Goal: Transaction & Acquisition: Purchase product/service

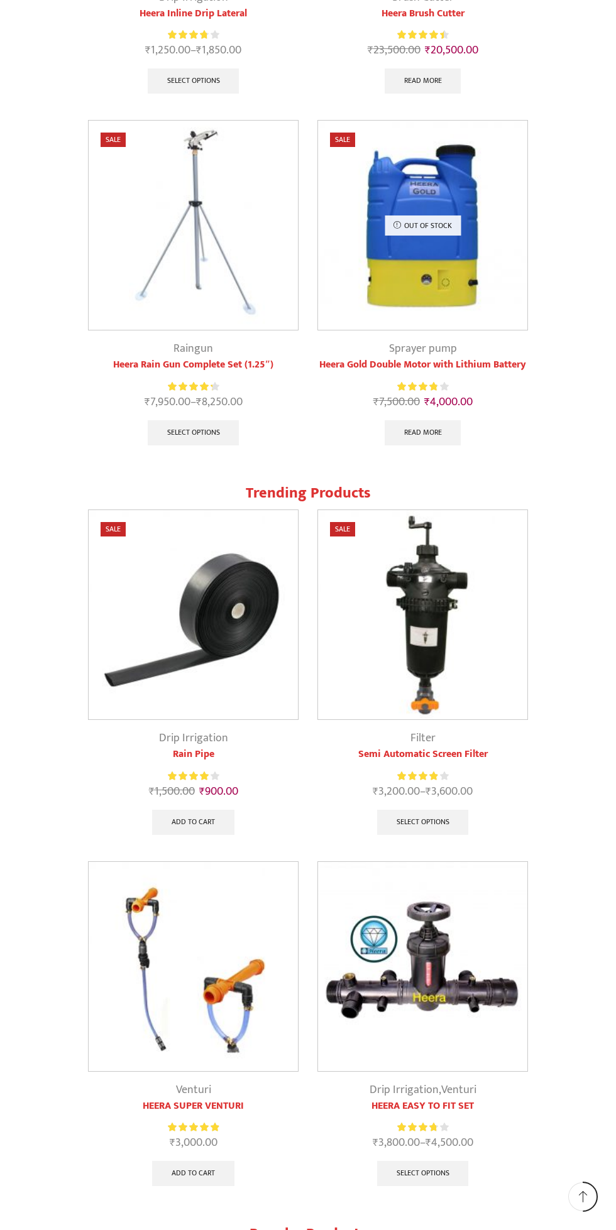
scroll to position [1591, 0]
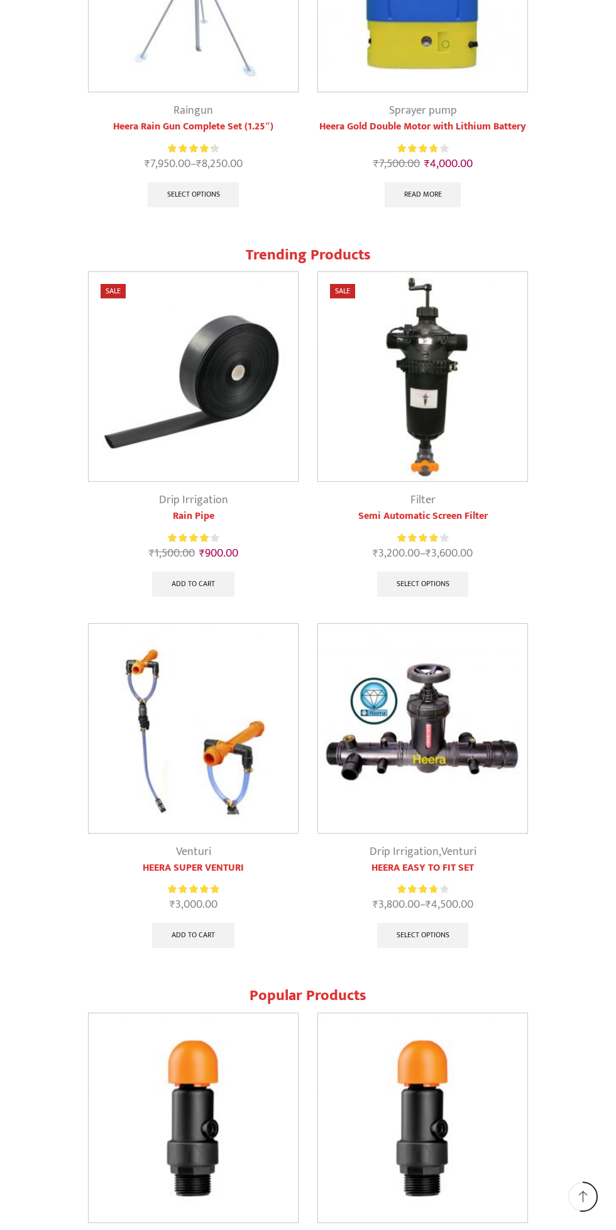
click at [171, 376] on img at bounding box center [193, 376] width 209 height 209
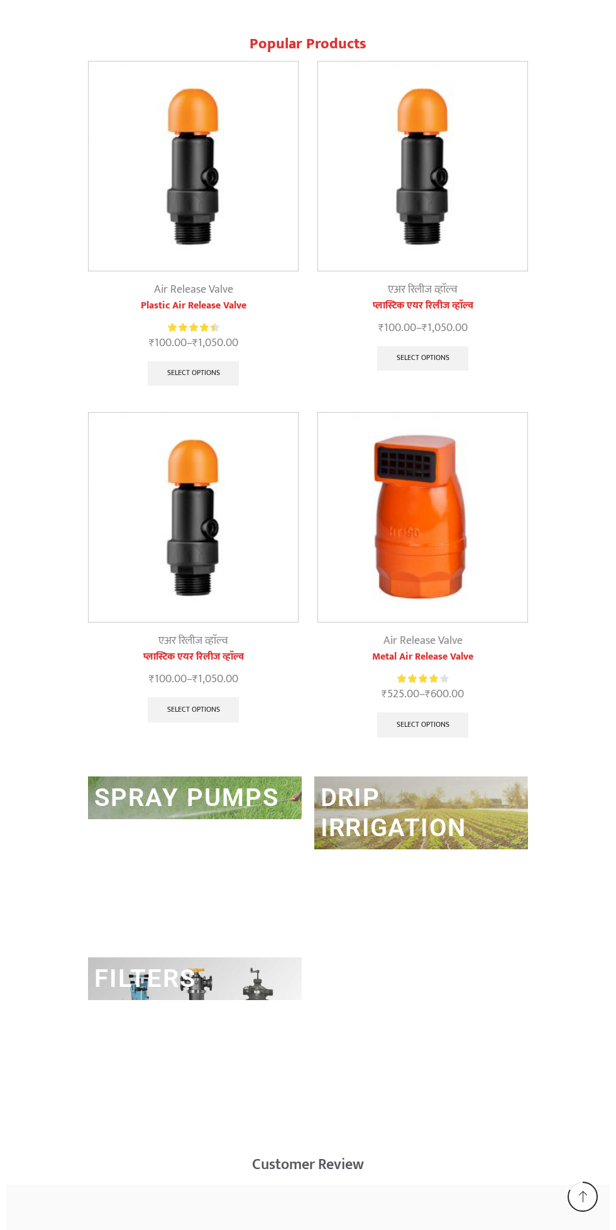
scroll to position [2541, 0]
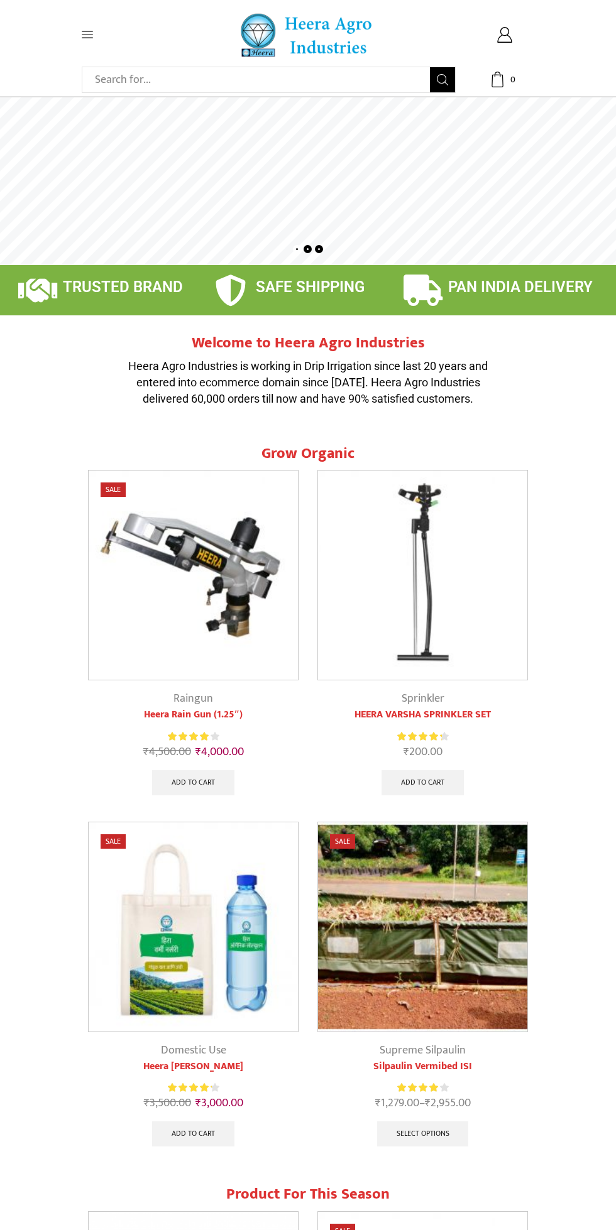
click at [91, 36] on icon at bounding box center [87, 34] width 11 height 11
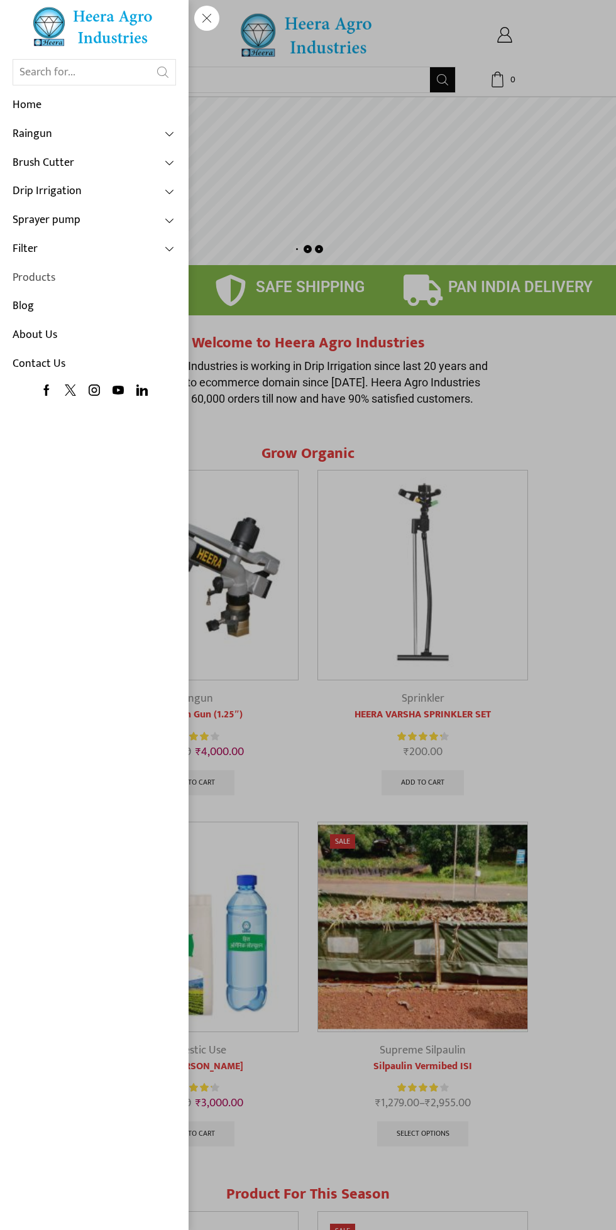
click at [76, 279] on link "Products" at bounding box center [94, 278] width 163 height 29
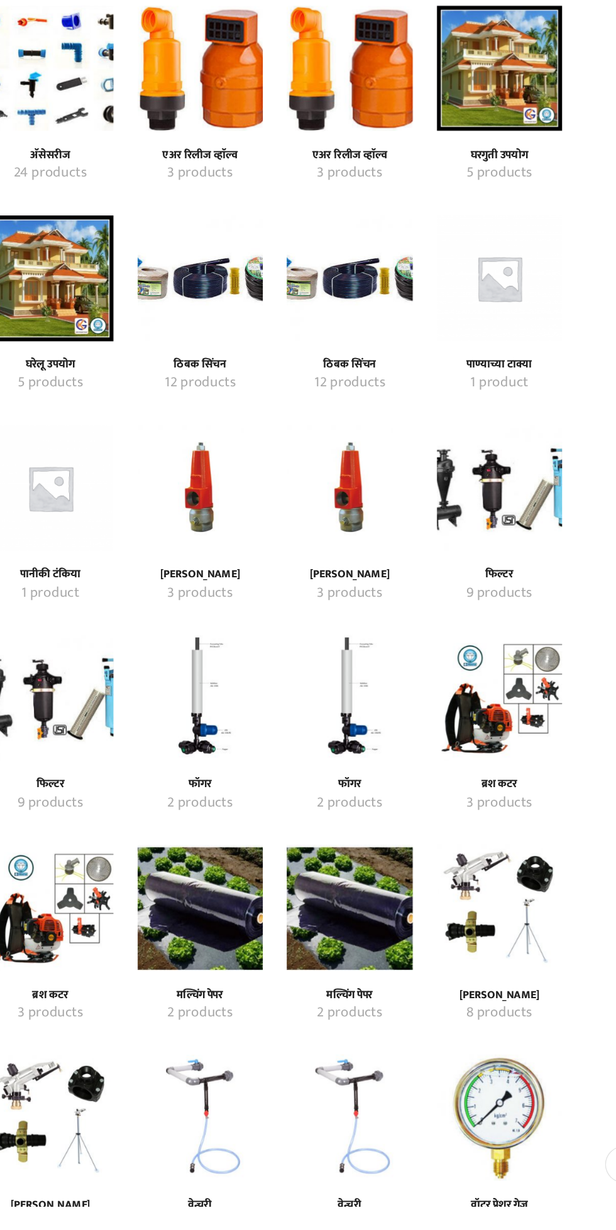
scroll to position [52, 0]
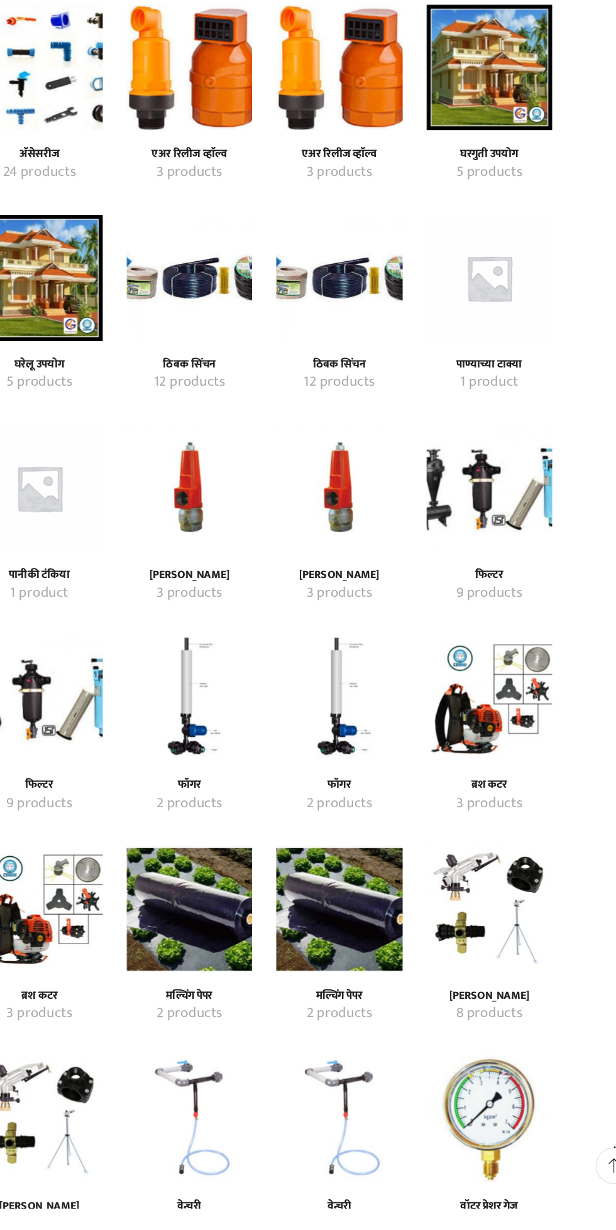
click at [266, 665] on img "Visit product category प्रेशर रिलीफ व्हाॅल्व" at bounding box center [249, 663] width 99 height 99
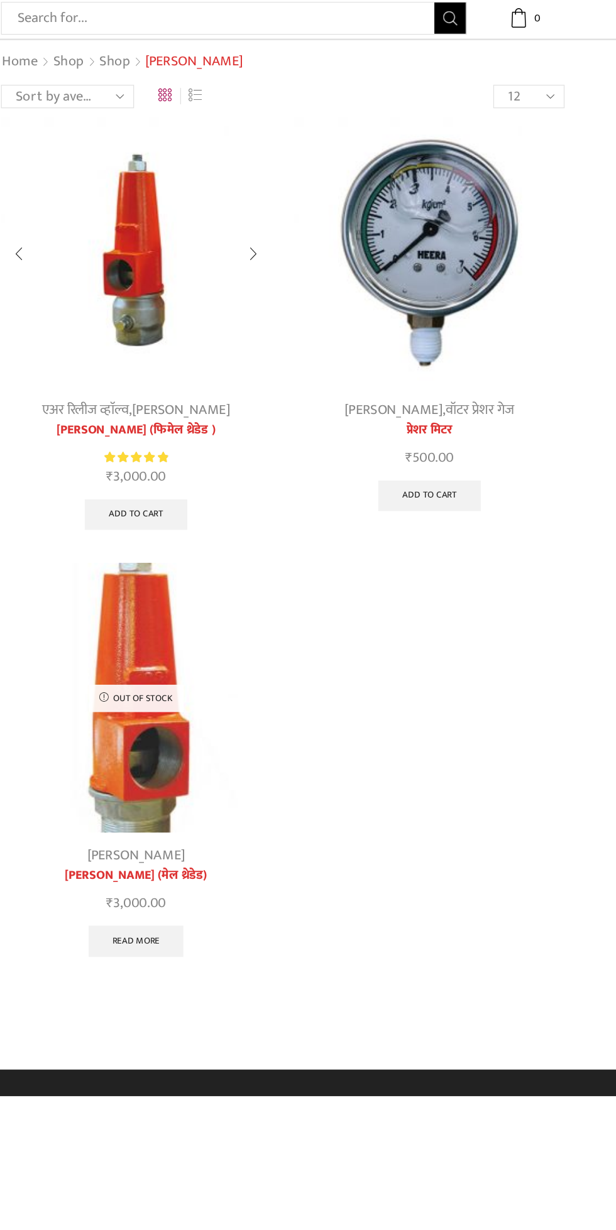
click at [182, 280] on img at bounding box center [190, 268] width 217 height 217
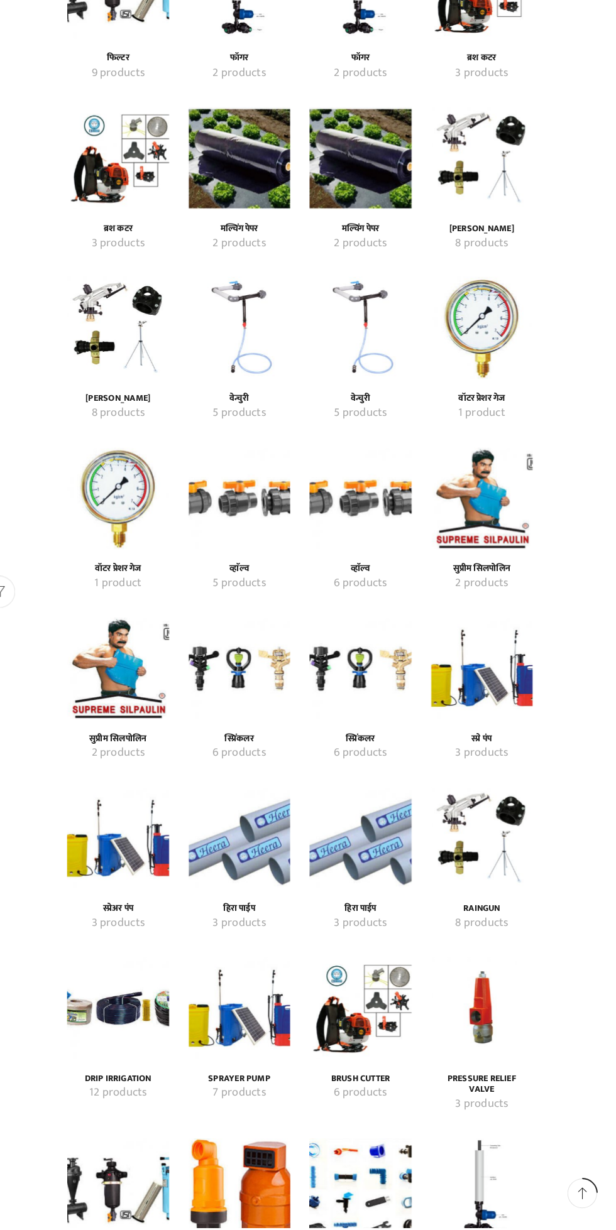
scroll to position [859, 0]
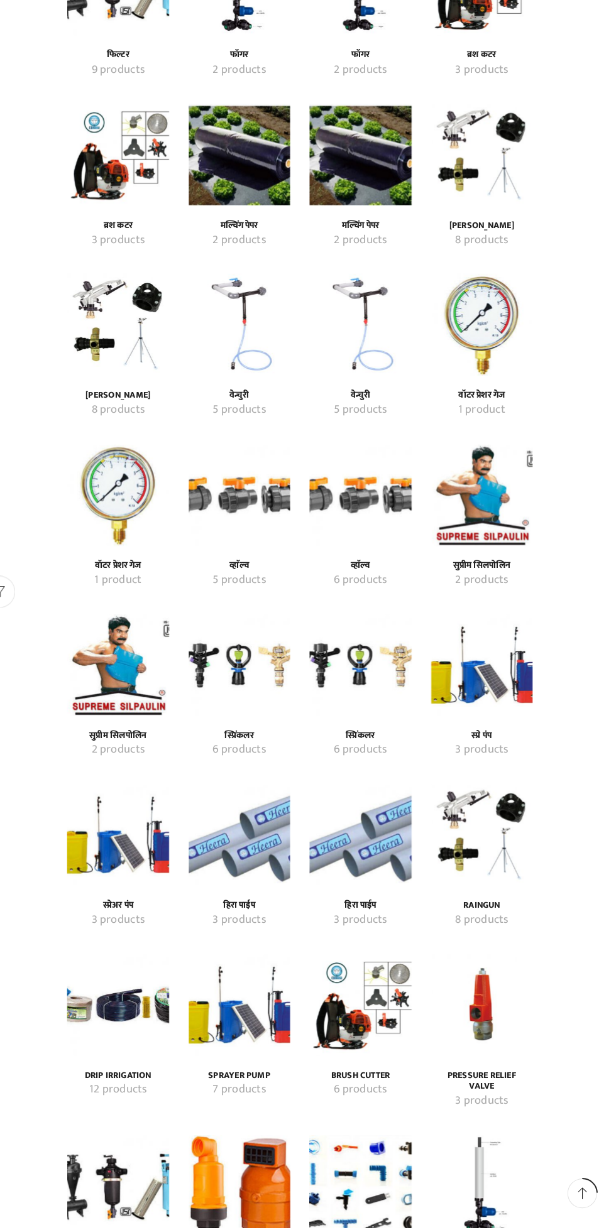
click at [138, 1019] on img "Visit product category Drip Irrigation" at bounding box center [131, 1013] width 99 height 99
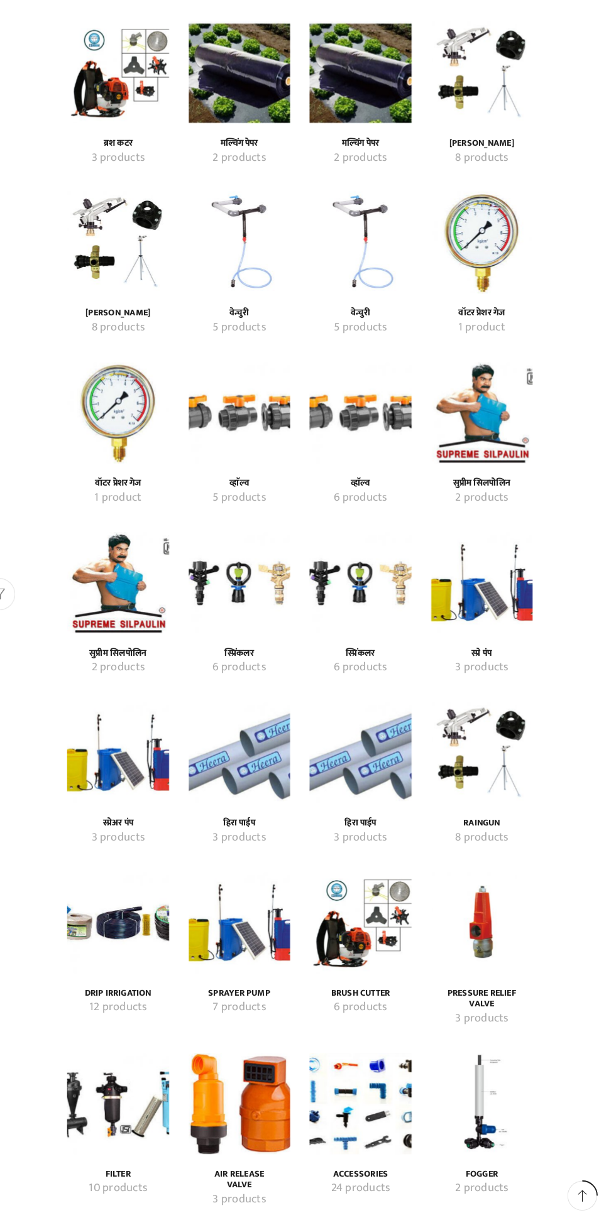
scroll to position [949, 0]
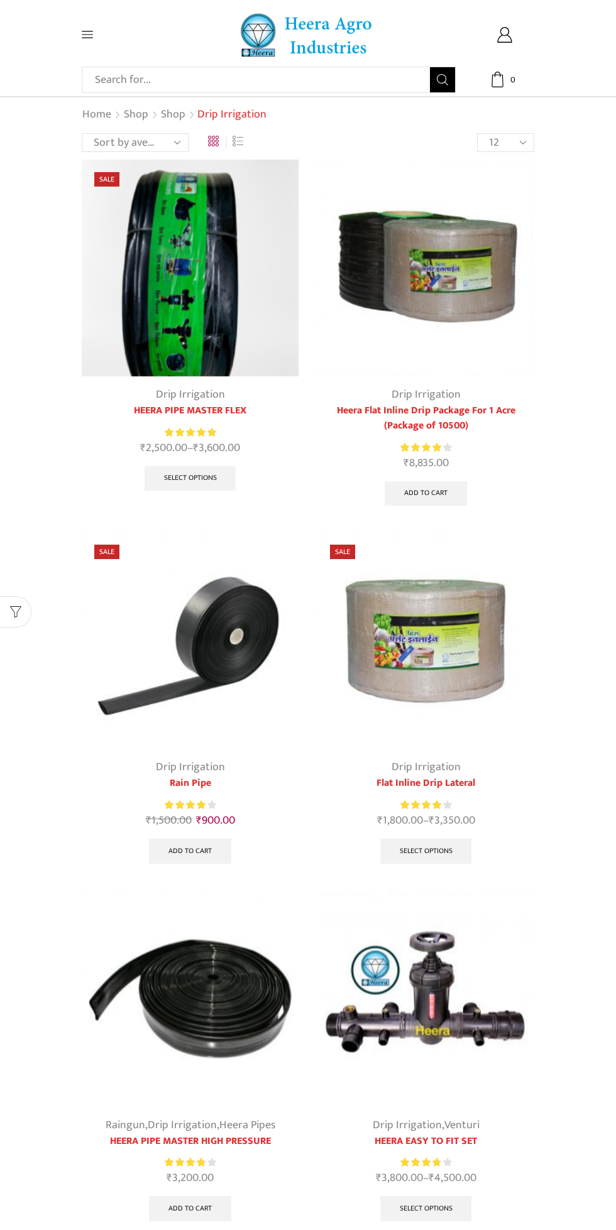
click at [499, 637] on img at bounding box center [425, 640] width 217 height 217
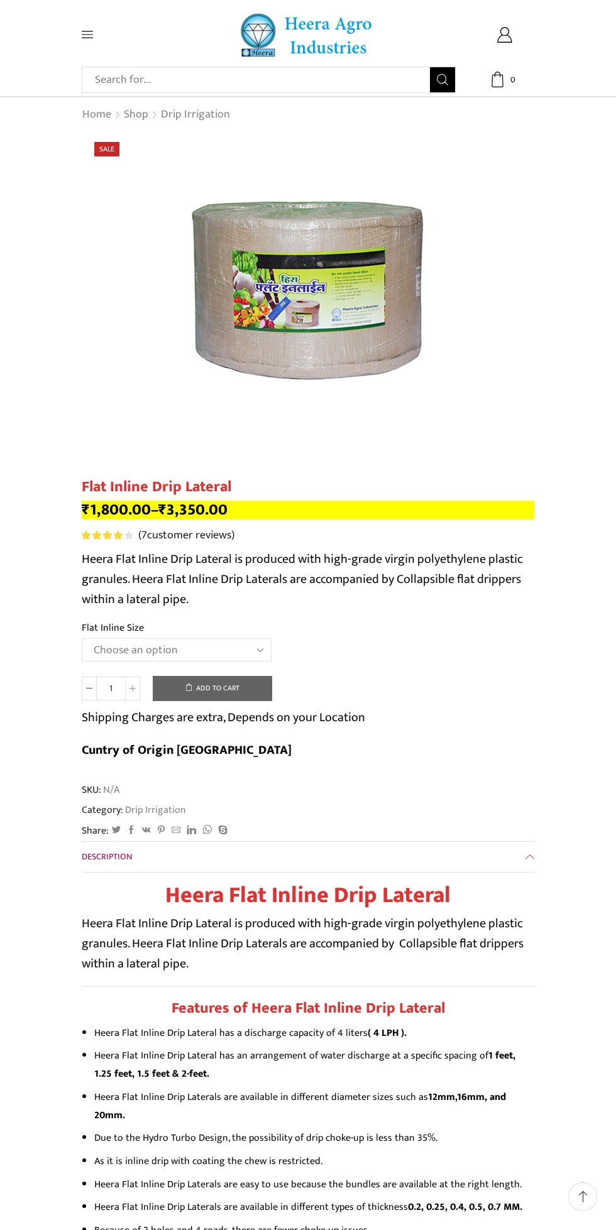
scroll to position [16, 0]
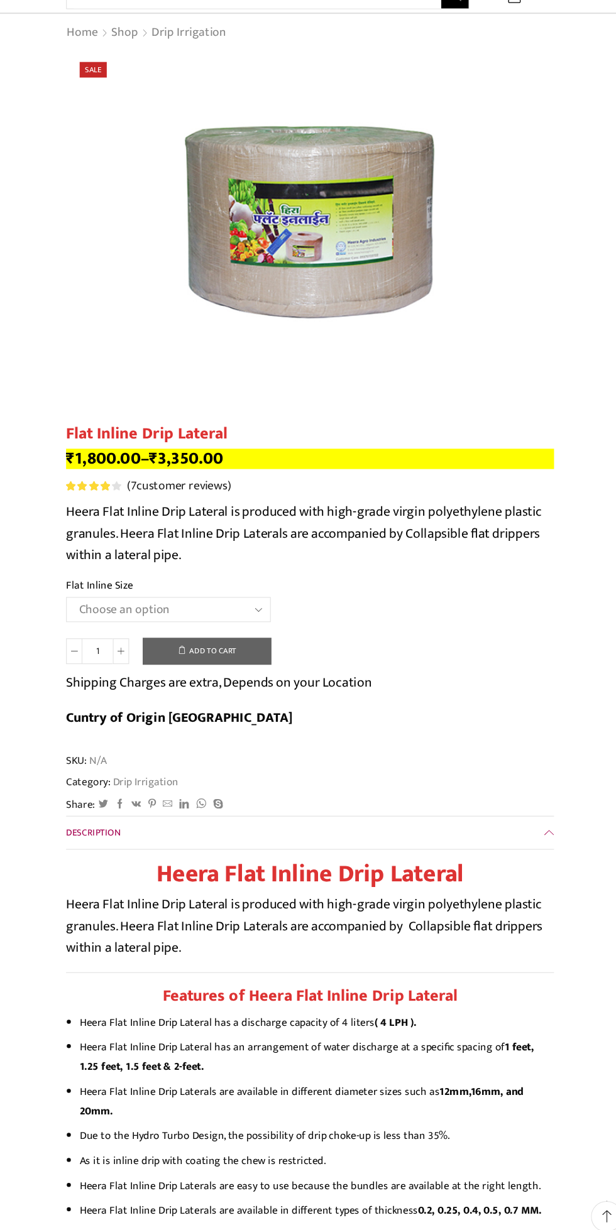
click at [261, 634] on select "Choose an option 12 MM 0.25 Thickness (30 CM) 12 MM 0.25 Thickness (40 CM) 12 M…" at bounding box center [177, 633] width 190 height 23
click at [82, 622] on select "Choose an option 12 MM 0.25 Thickness (30 CM) 12 MM 0.25 Thickness (40 CM) 12 M…" at bounding box center [177, 633] width 190 height 23
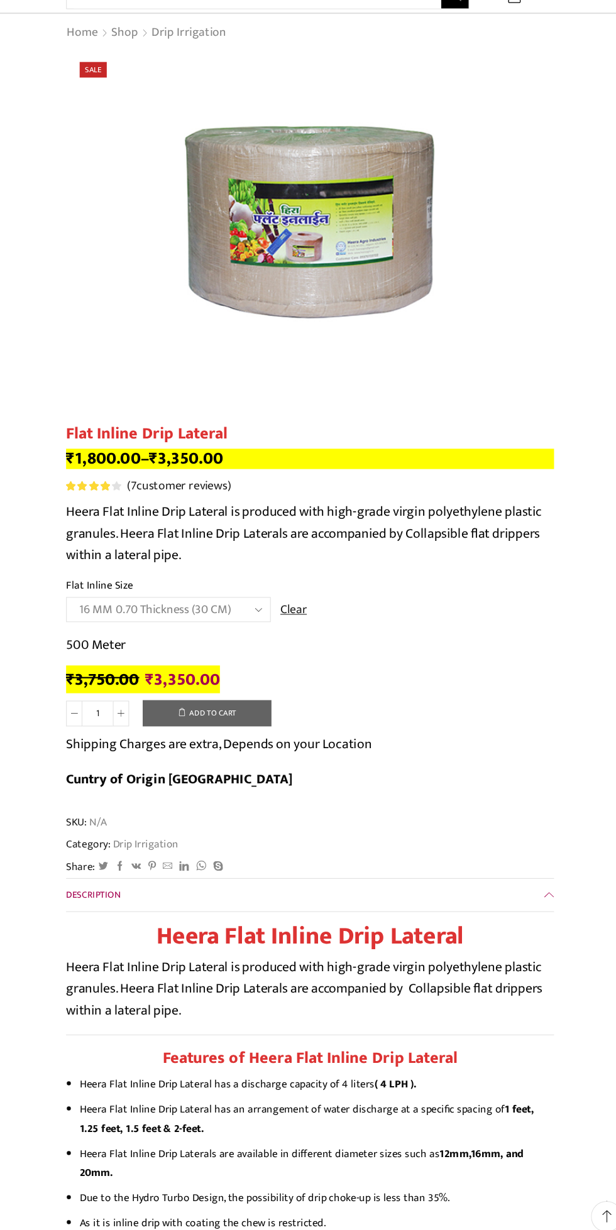
click at [244, 640] on select "Choose an option 12 MM 0.25 Thickness (30 CM) 12 MM 0.25 Thickness (40 CM) 12 M…" at bounding box center [177, 633] width 190 height 23
click at [82, 622] on select "Choose an option 12 MM 0.25 Thickness (30 CM) 12 MM 0.25 Thickness (40 CM) 12 M…" at bounding box center [177, 633] width 190 height 23
click at [255, 633] on select "Choose an option 12 MM 0.25 Thickness (30 CM) 12 MM 0.25 Thickness (40 CM) 12 M…" at bounding box center [177, 633] width 190 height 23
click at [82, 622] on select "Choose an option 12 MM 0.25 Thickness (30 CM) 12 MM 0.25 Thickness (40 CM) 12 M…" at bounding box center [177, 633] width 190 height 23
click at [265, 634] on select "Choose an option 12 MM 0.25 Thickness (30 CM) 12 MM 0.25 Thickness (40 CM) 12 M…" at bounding box center [177, 633] width 190 height 23
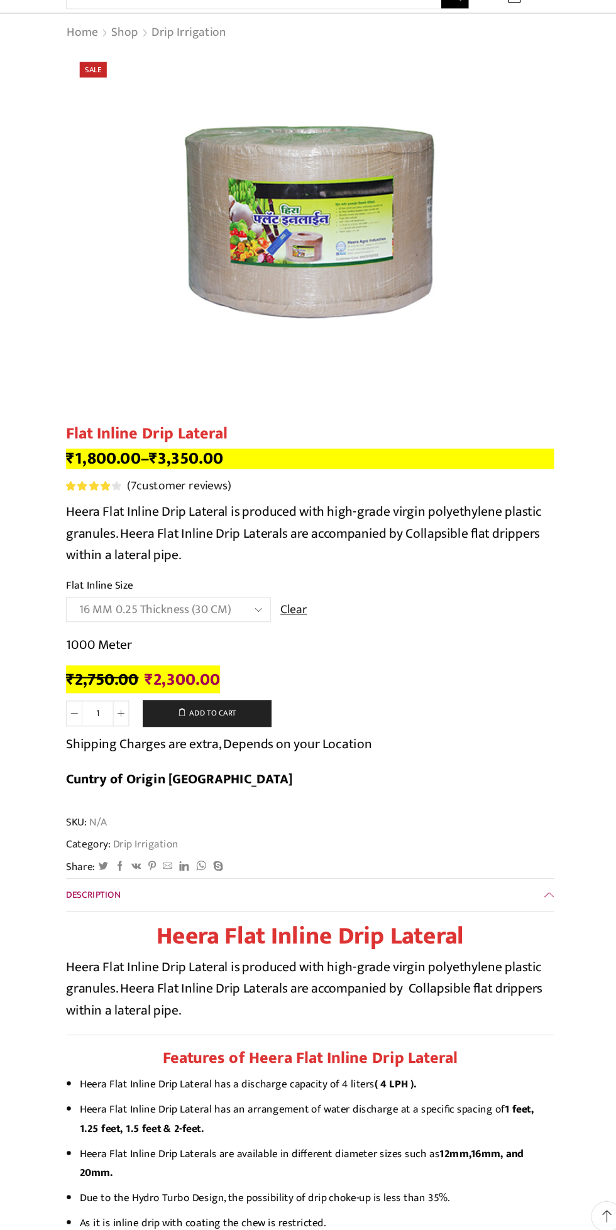
select select "16 MM 0.20 Thickness (30 CM)"
click at [82, 622] on select "Choose an option 12 MM 0.25 Thickness (30 CM) 12 MM 0.25 Thickness (40 CM) 12 M…" at bounding box center [177, 633] width 190 height 23
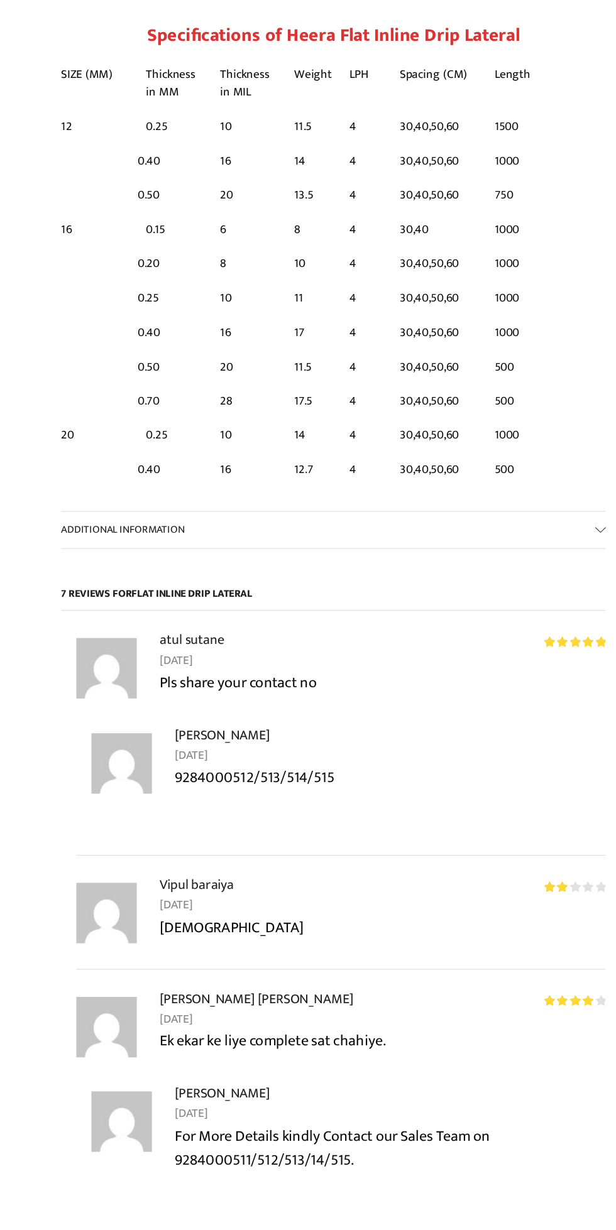
scroll to position [1175, 0]
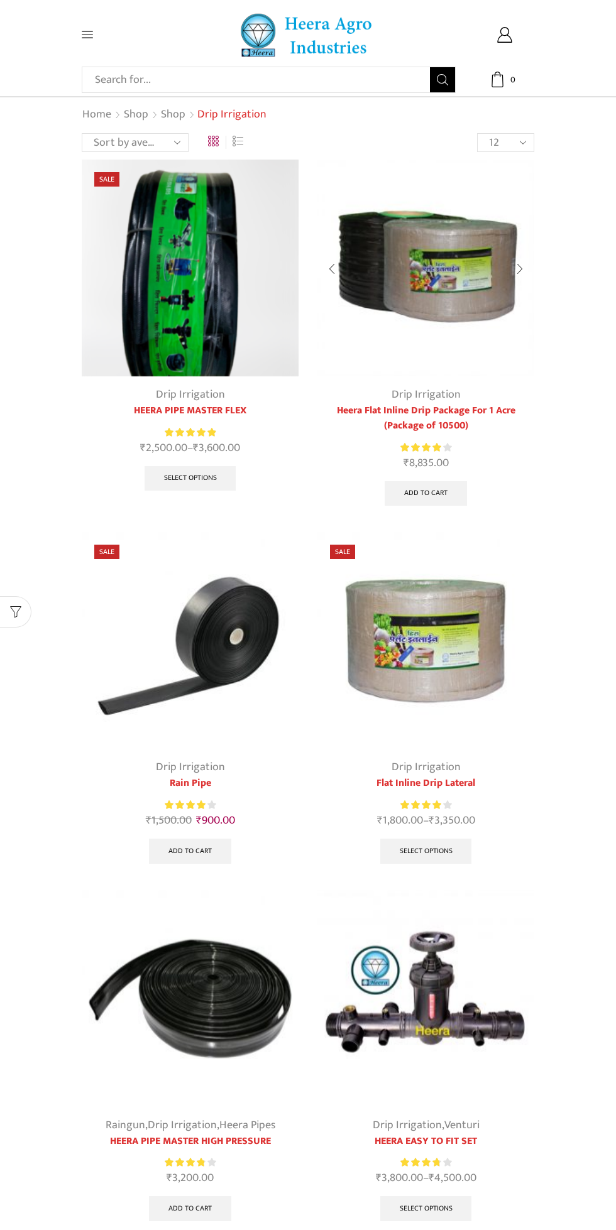
click at [479, 370] on img at bounding box center [425, 268] width 217 height 217
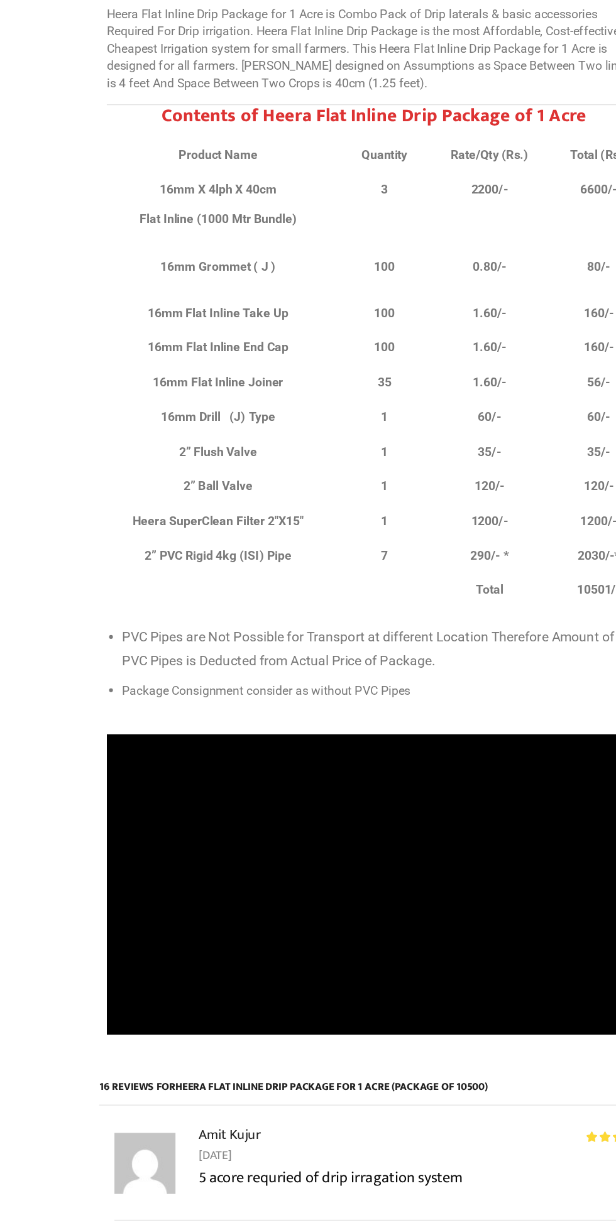
scroll to position [9489, 0]
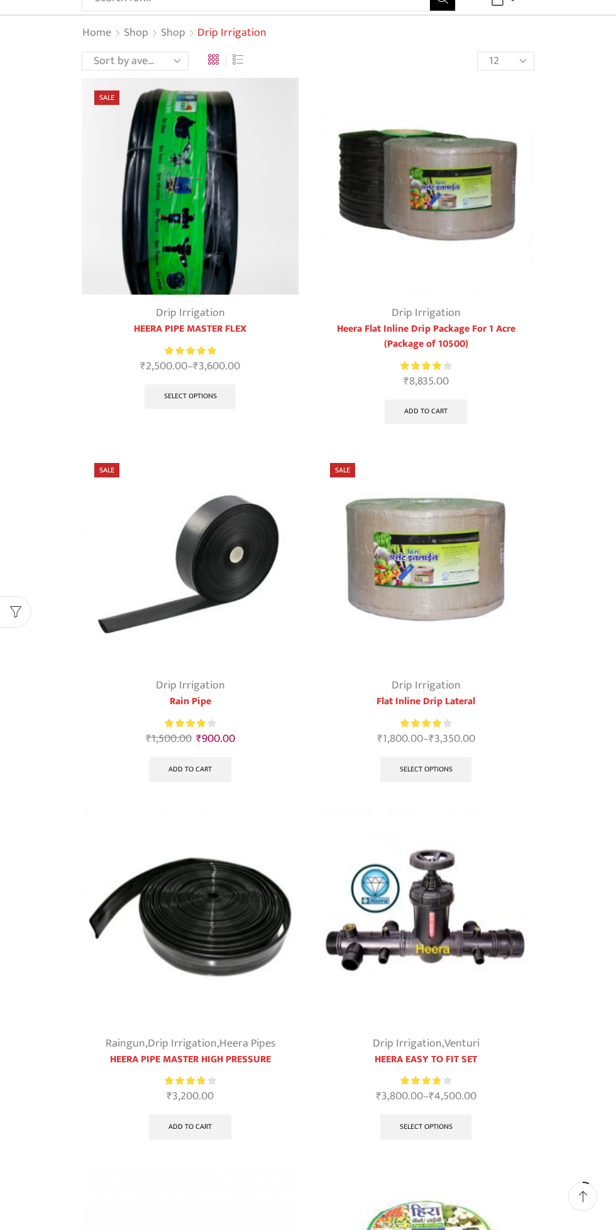
scroll to position [92, 0]
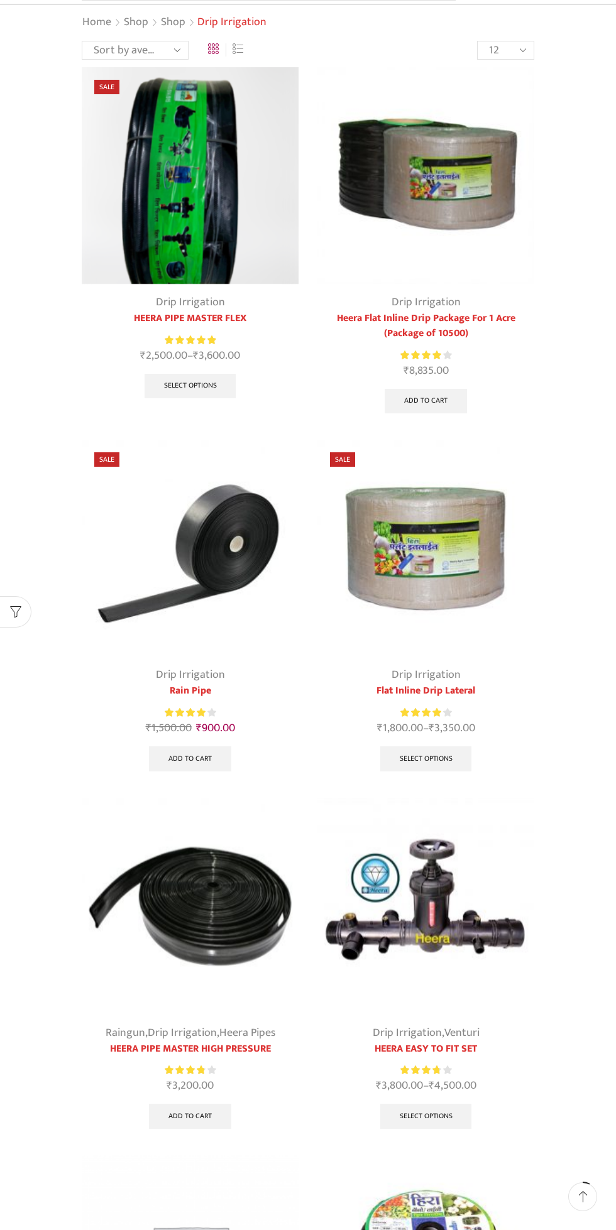
click at [463, 565] on img at bounding box center [425, 548] width 217 height 217
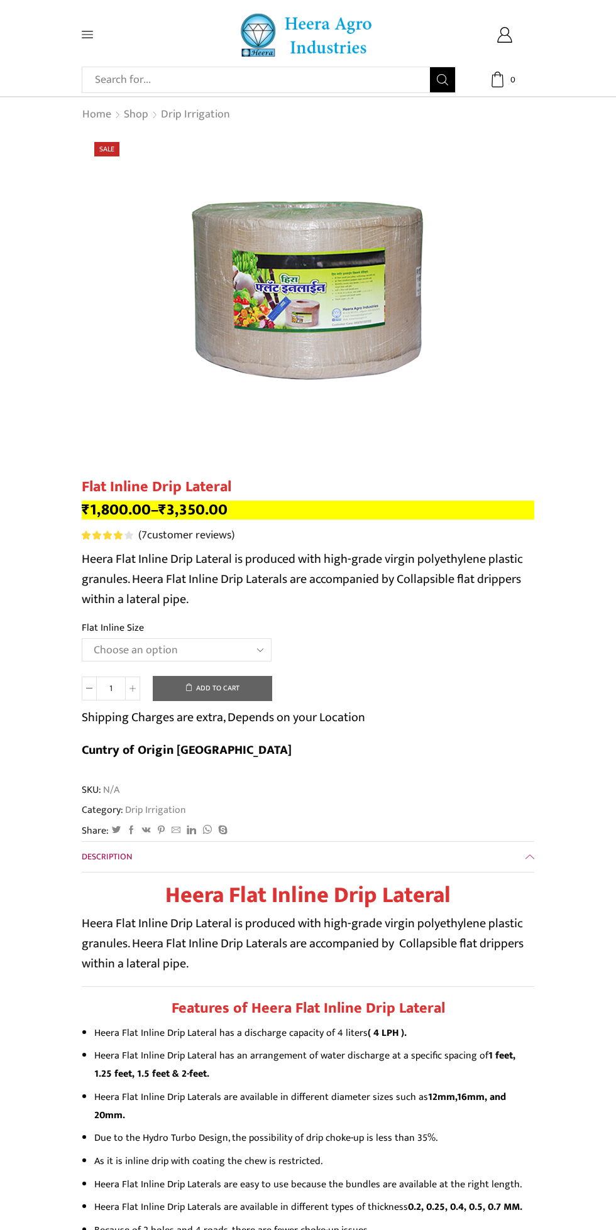
click at [241, 641] on select "Choose an option 12 MM 0.25 Thickness (30 CM) 12 MM 0.25 Thickness (40 CM) 12 M…" at bounding box center [177, 649] width 190 height 23
select select "16 MM 0.25 Thickness (30 CM)"
click at [82, 639] on select "Choose an option 12 MM 0.25 Thickness (30 CM) 12 MM 0.25 Thickness (40 CM) 12 M…" at bounding box center [177, 649] width 190 height 23
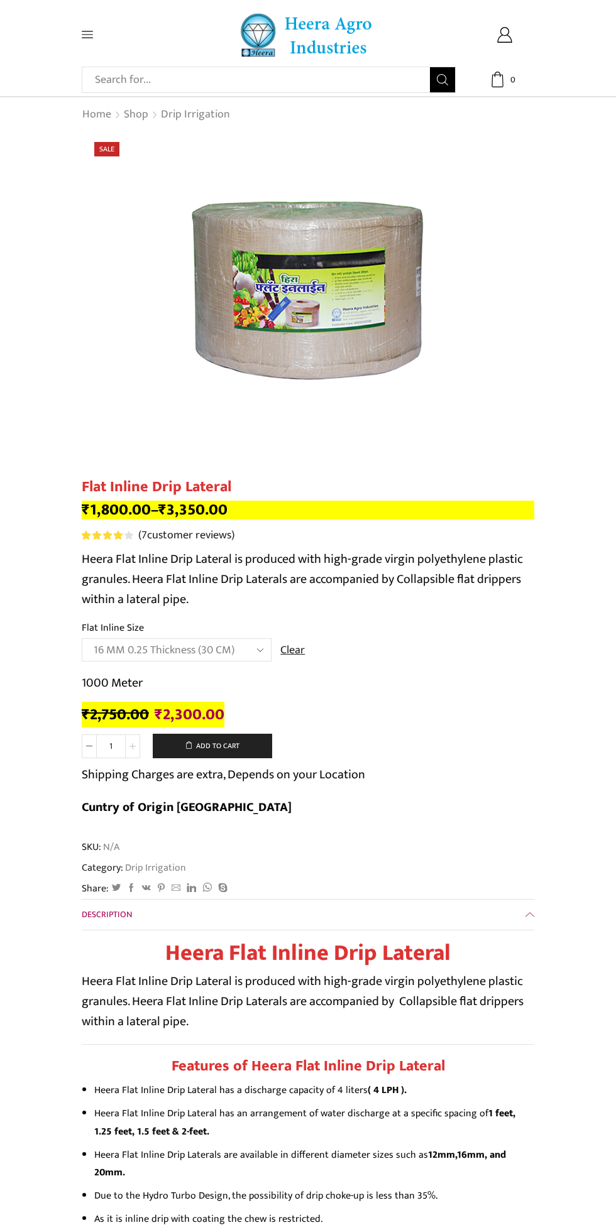
click at [132, 746] on icon at bounding box center [132, 746] width 6 height 6
click at [89, 746] on icon at bounding box center [89, 746] width 6 height 6
type input "2"
click at [247, 740] on button "Add to cart" at bounding box center [212, 746] width 119 height 25
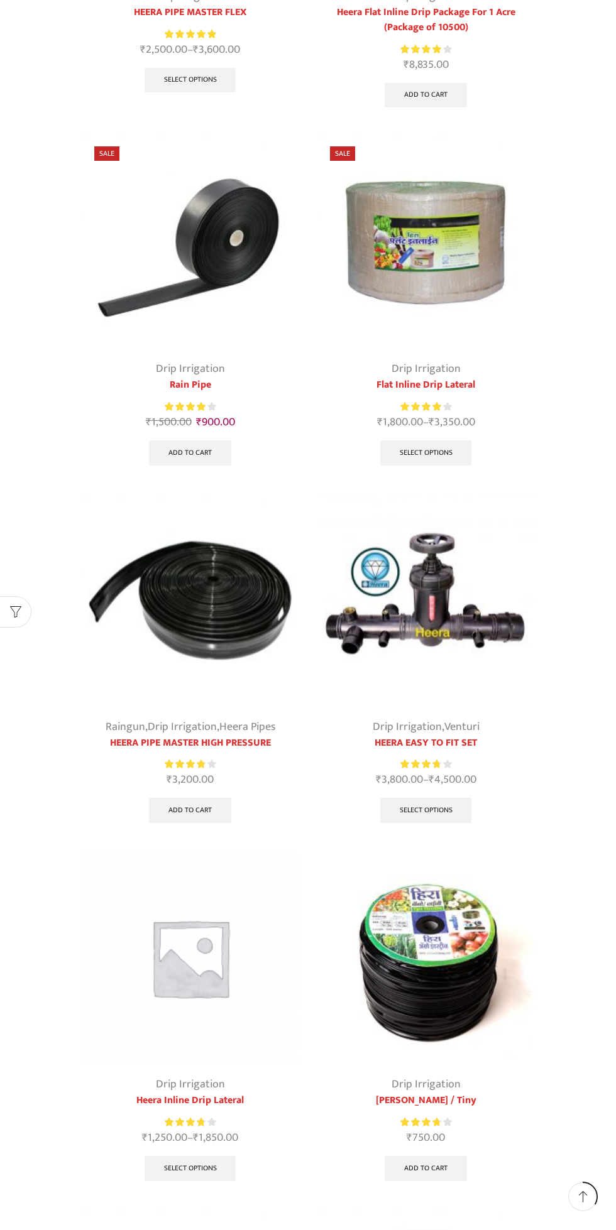
scroll to position [399, 0]
click at [266, 678] on img at bounding box center [190, 599] width 217 height 217
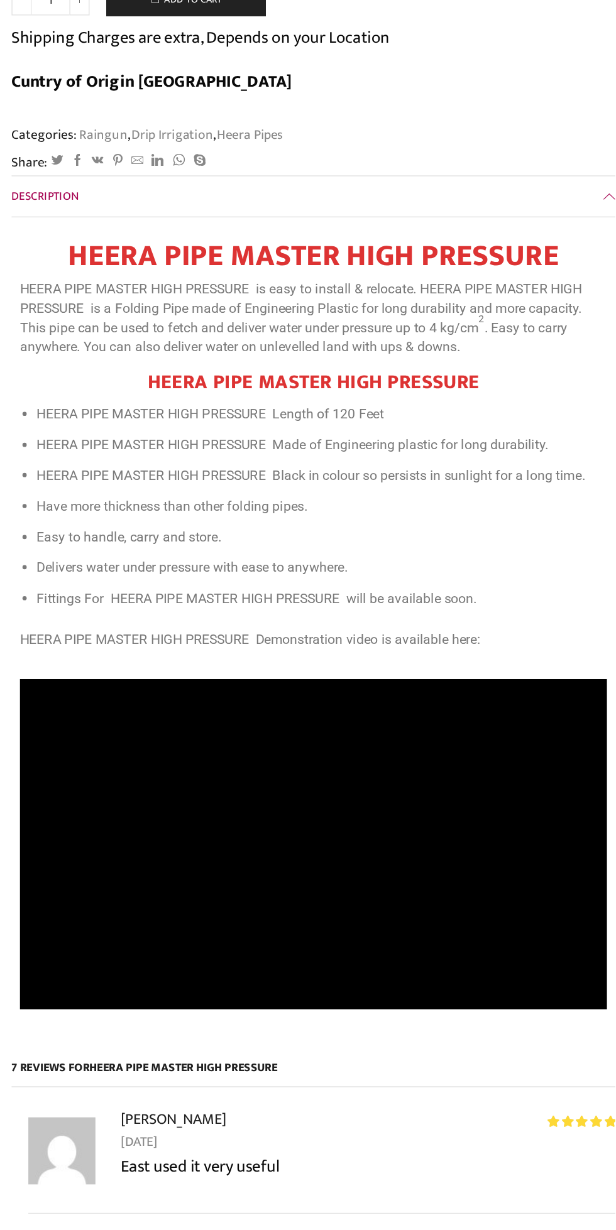
scroll to position [448, 0]
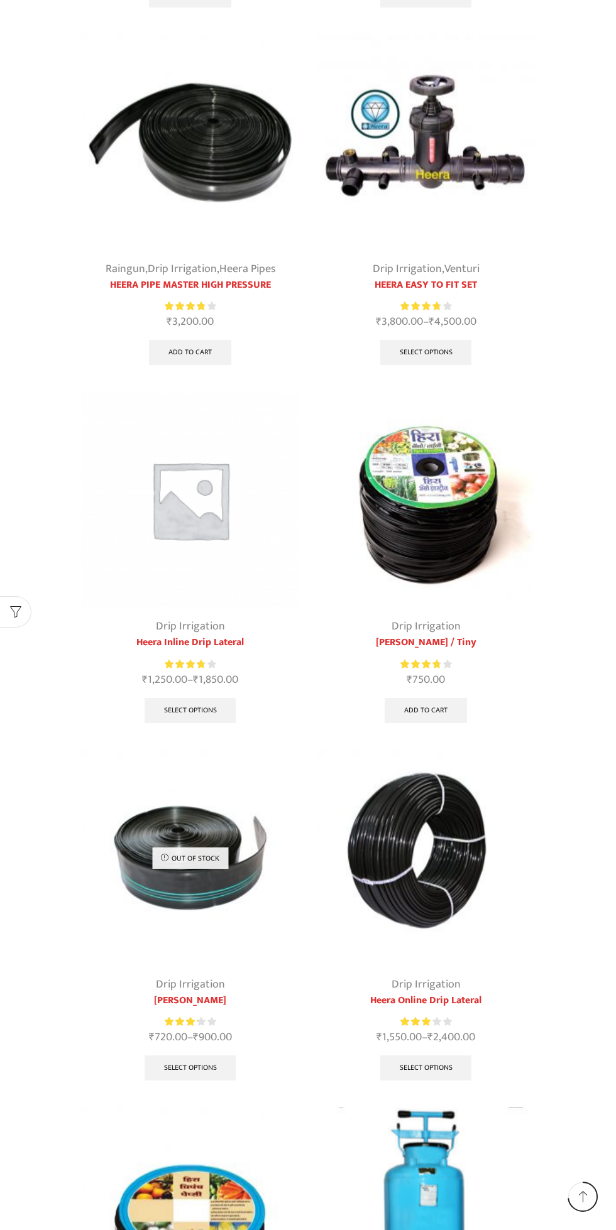
scroll to position [857, 0]
click at [212, 578] on img at bounding box center [190, 499] width 217 height 217
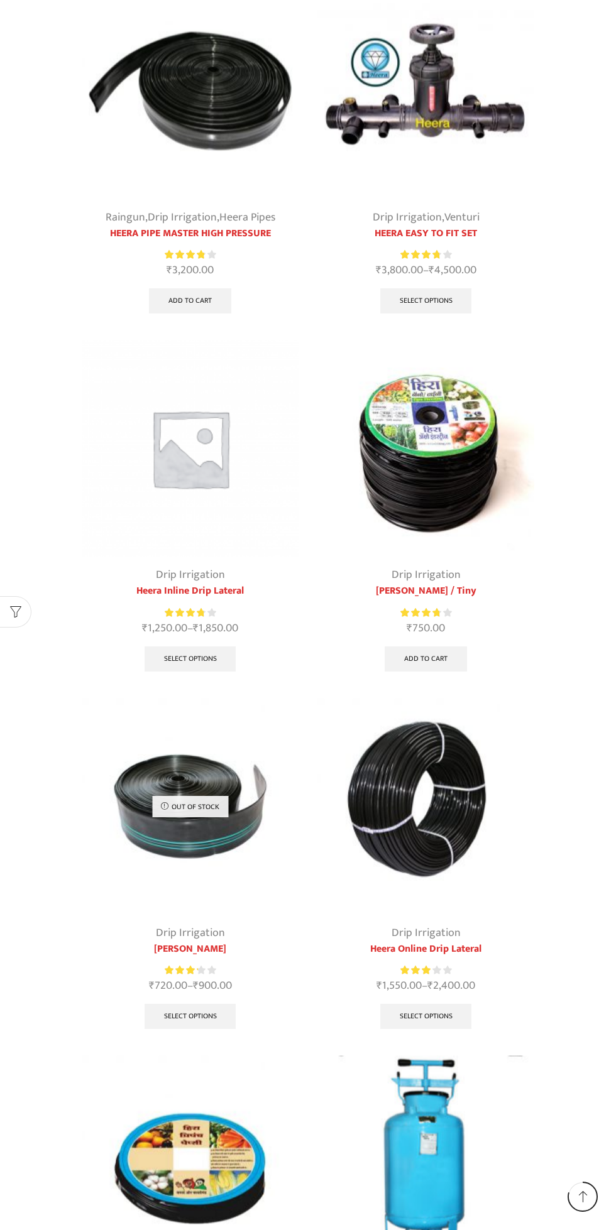
scroll to position [944, 0]
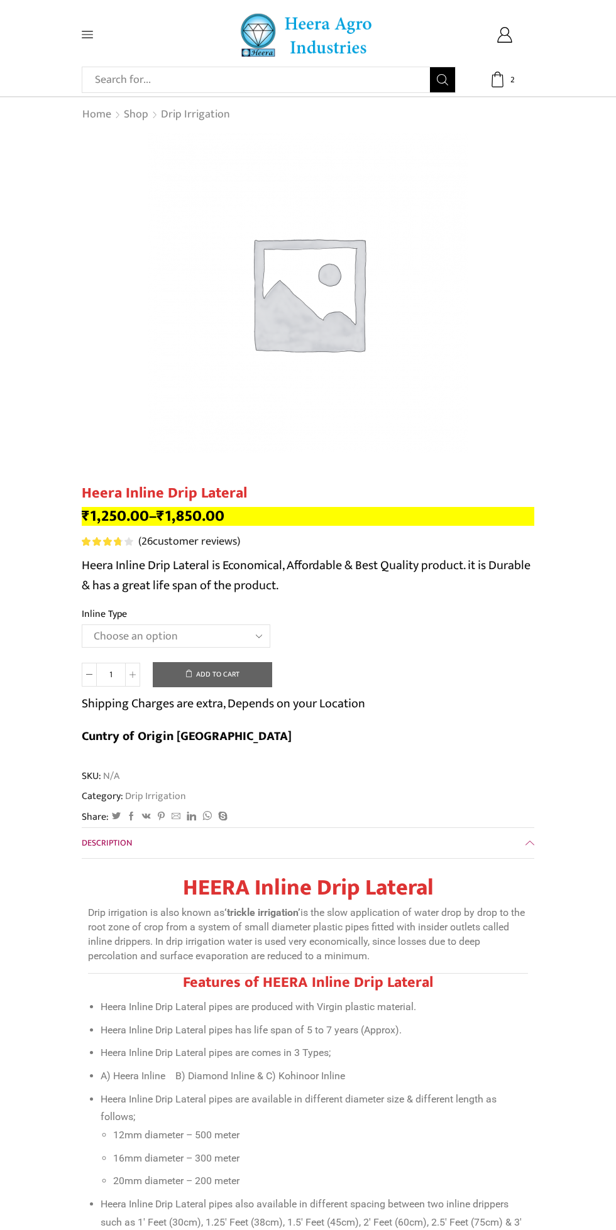
click at [246, 644] on select "Choose an option Heera Inline 12 MM (30CM) Heera Inline 12 MM (38CM) Heera Inli…" at bounding box center [176, 635] width 188 height 23
click at [82, 625] on select "Choose an option Heera Inline 12 MM (30CM) Heera Inline 12 MM (38CM) Heera Inli…" at bounding box center [176, 635] width 188 height 23
select select "Heera Inline 16 MM (30CM)"
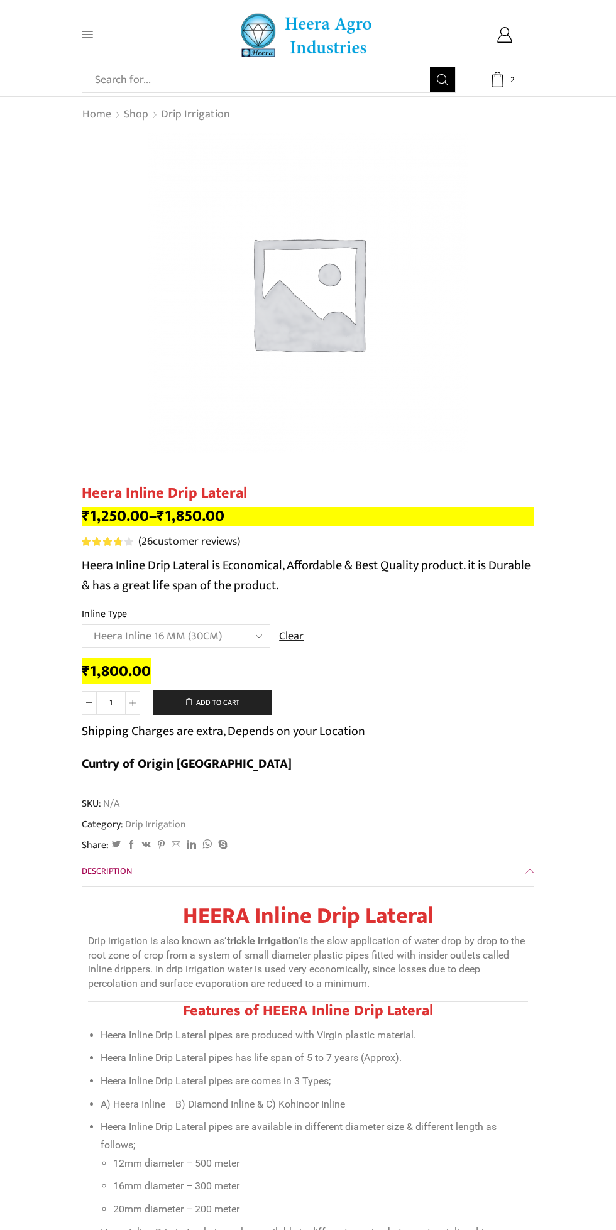
click at [247, 646] on select "Choose an option Heera Inline 12 MM (30CM) Heera Inline 12 MM (38CM) Heera Inli…" at bounding box center [176, 635] width 188 height 23
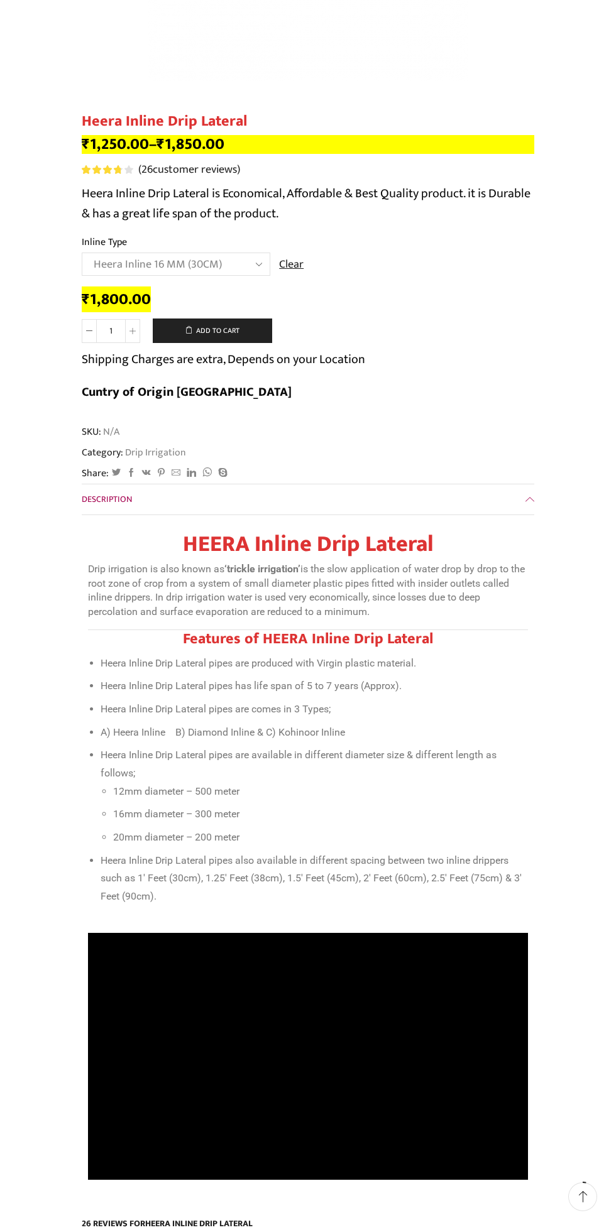
scroll to position [408, 0]
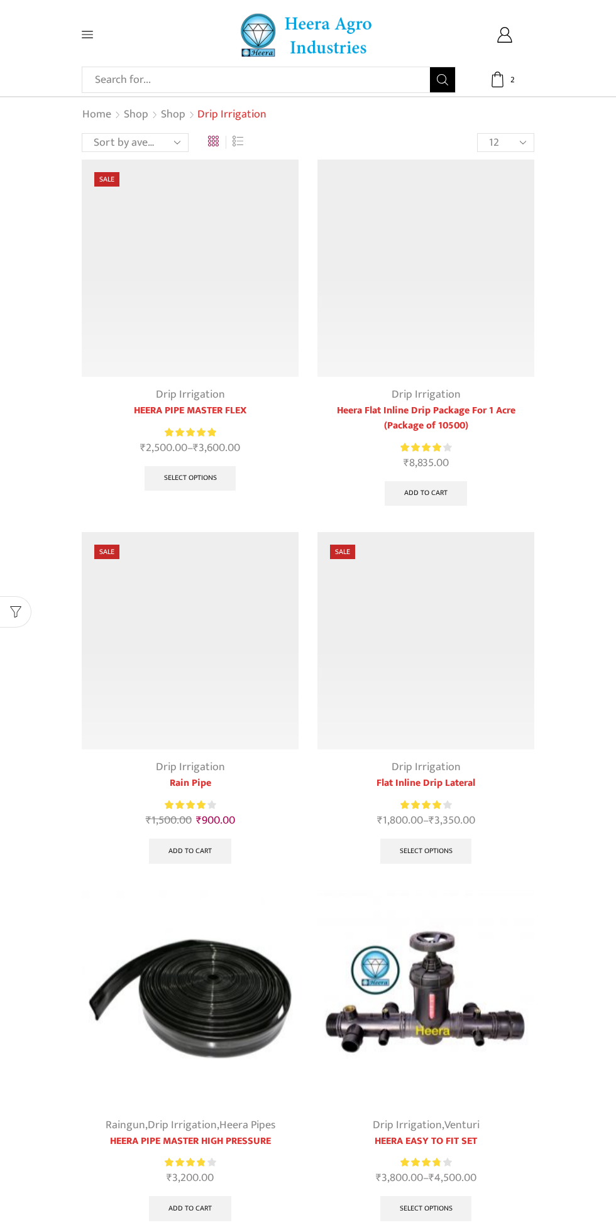
scroll to position [944, 0]
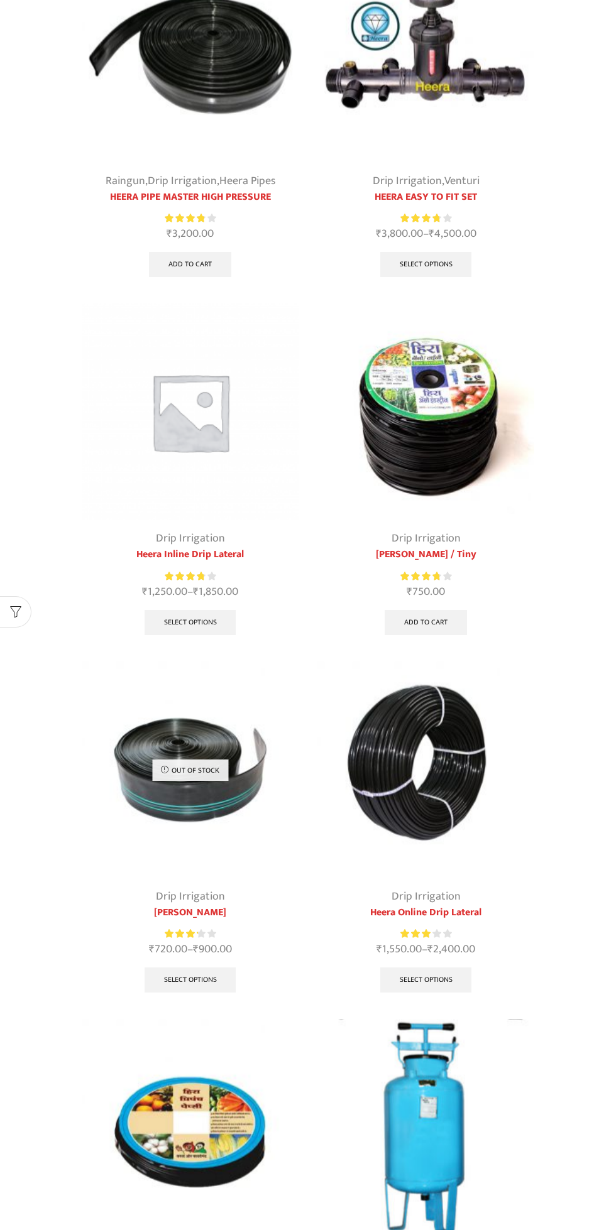
click at [473, 508] on img at bounding box center [425, 411] width 217 height 217
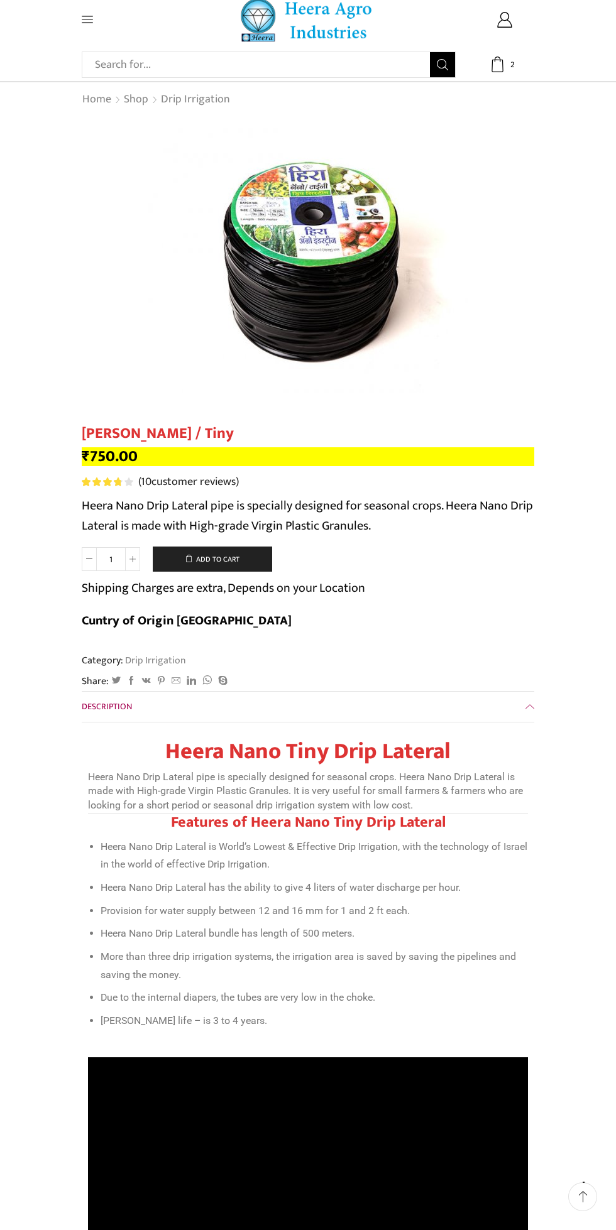
scroll to position [103, 0]
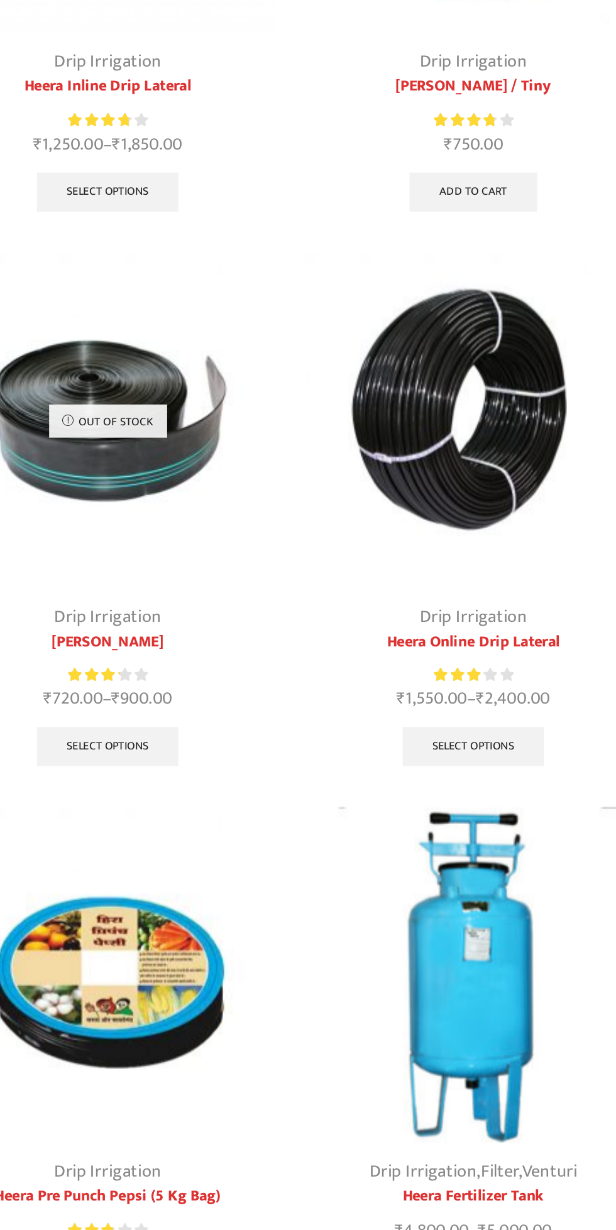
scroll to position [1085, 0]
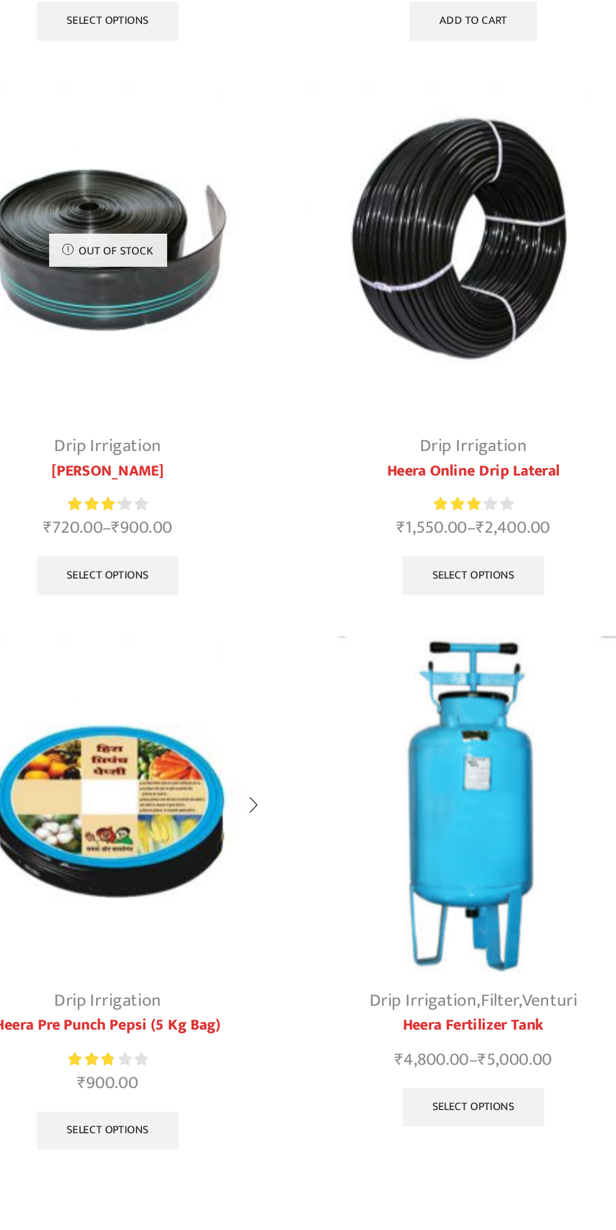
click at [237, 957] on img at bounding box center [190, 986] width 217 height 217
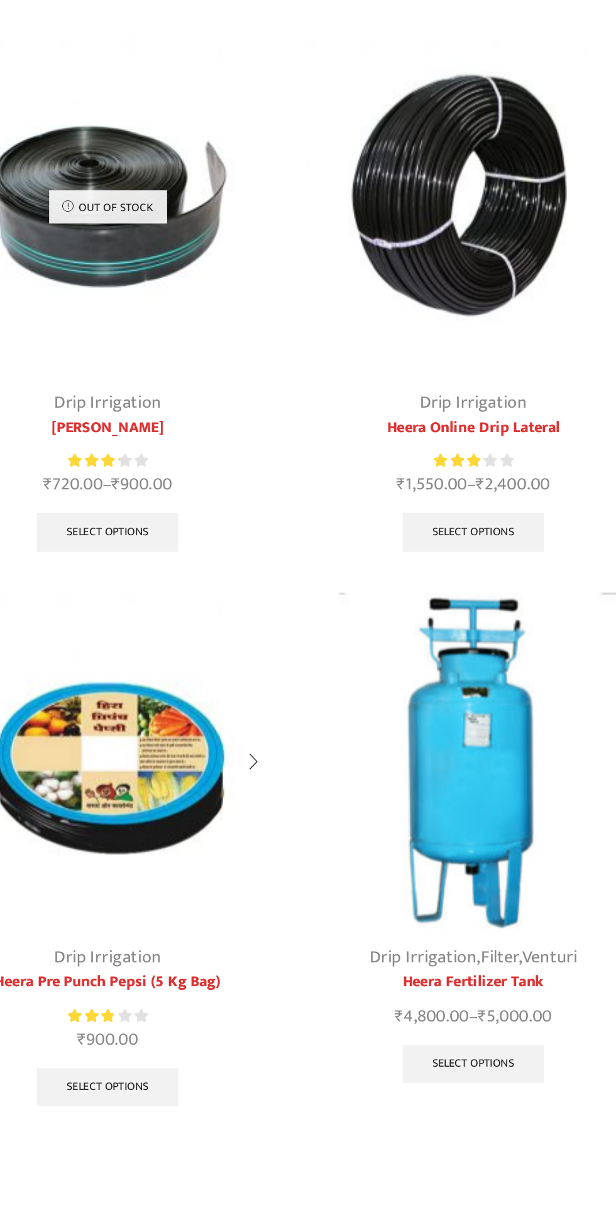
scroll to position [1168, 0]
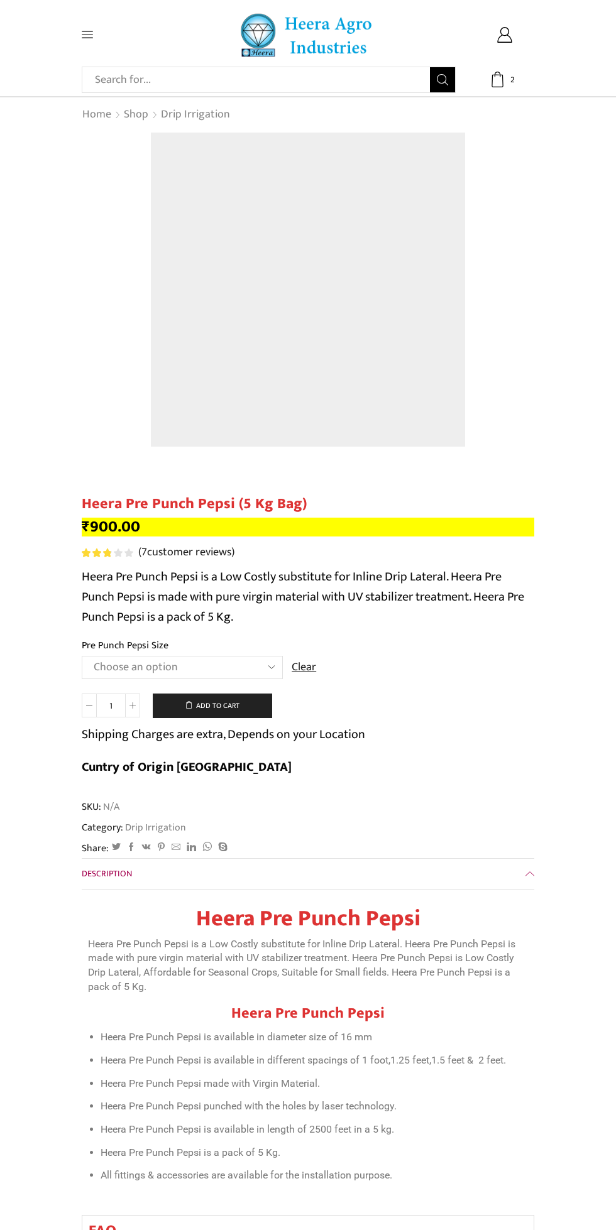
click at [258, 627] on p "Heera Pre Punch Pepsi is a Low Costly substitute for Inline Drip Lateral. Heera…" at bounding box center [308, 597] width 452 height 60
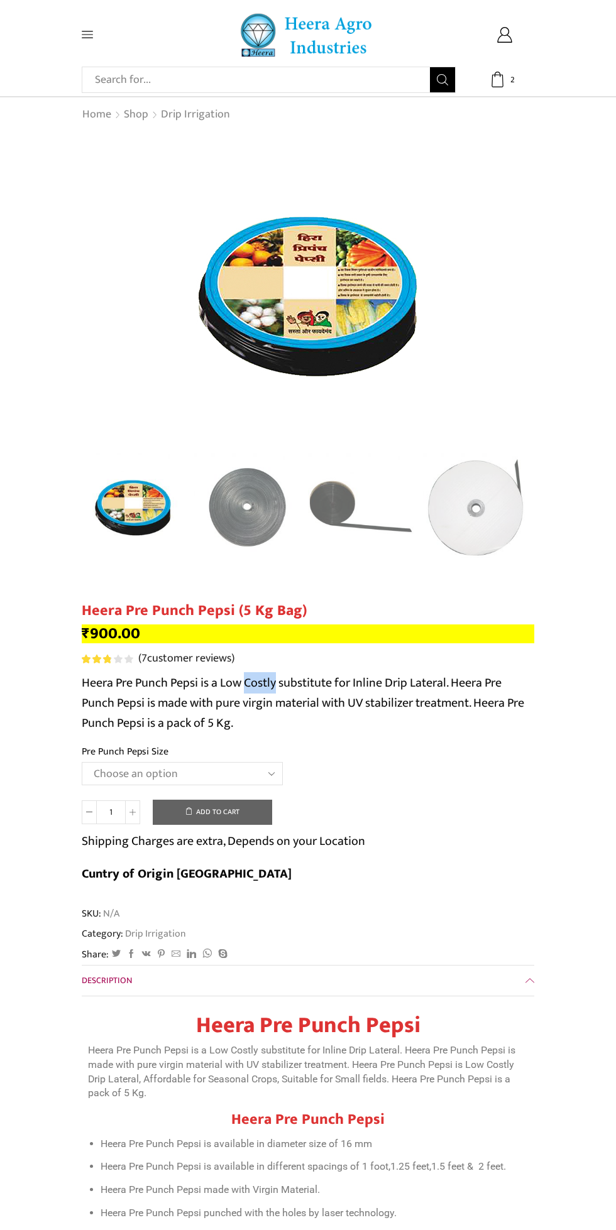
click at [261, 763] on select "Choose an option Heera Pre Punch Pepsi (1 Foot) Heera Pre Punch Pepsi (1.25 Fee…" at bounding box center [182, 773] width 201 height 23
click at [82, 763] on select "Choose an option Heera Pre Punch Pepsi (1 Foot) Heera Pre Punch Pepsi (1.25 Fee…" at bounding box center [182, 773] width 201 height 23
select select "Heera Pre Punch Pepsi (1 Foot)"
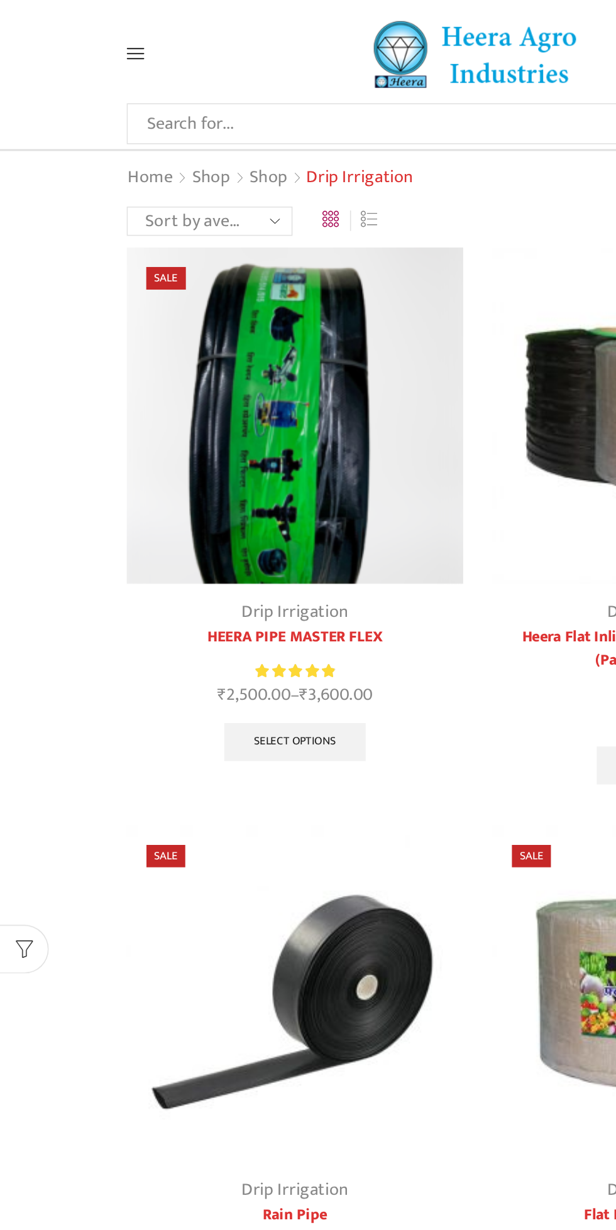
click at [92, 30] on icon at bounding box center [87, 34] width 11 height 11
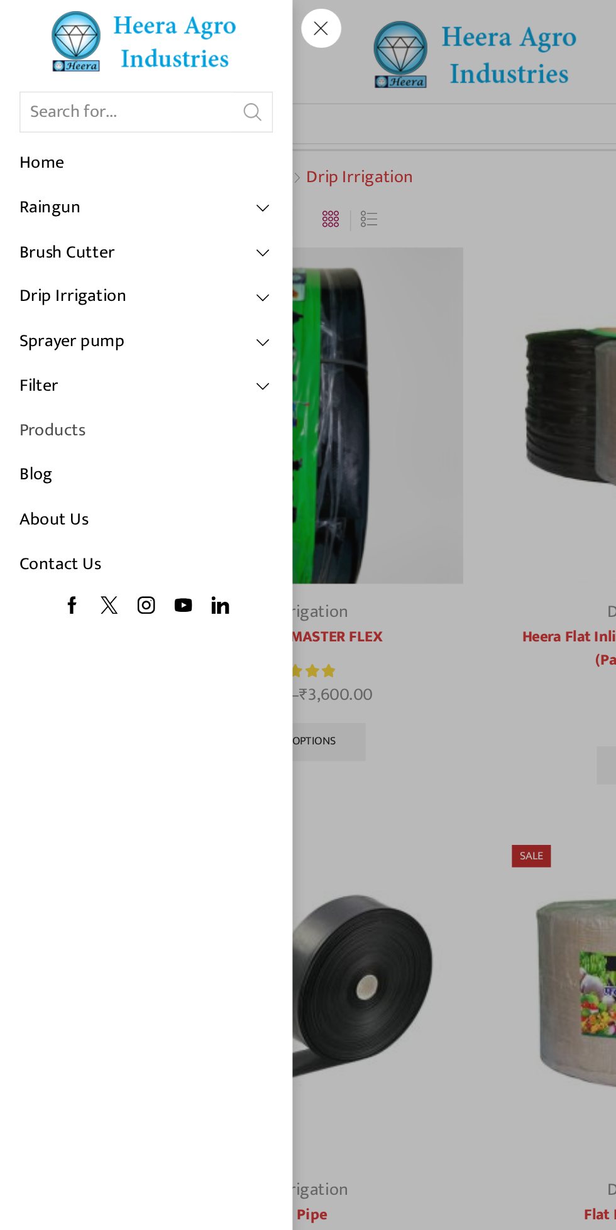
click at [73, 278] on link "Products" at bounding box center [94, 278] width 163 height 29
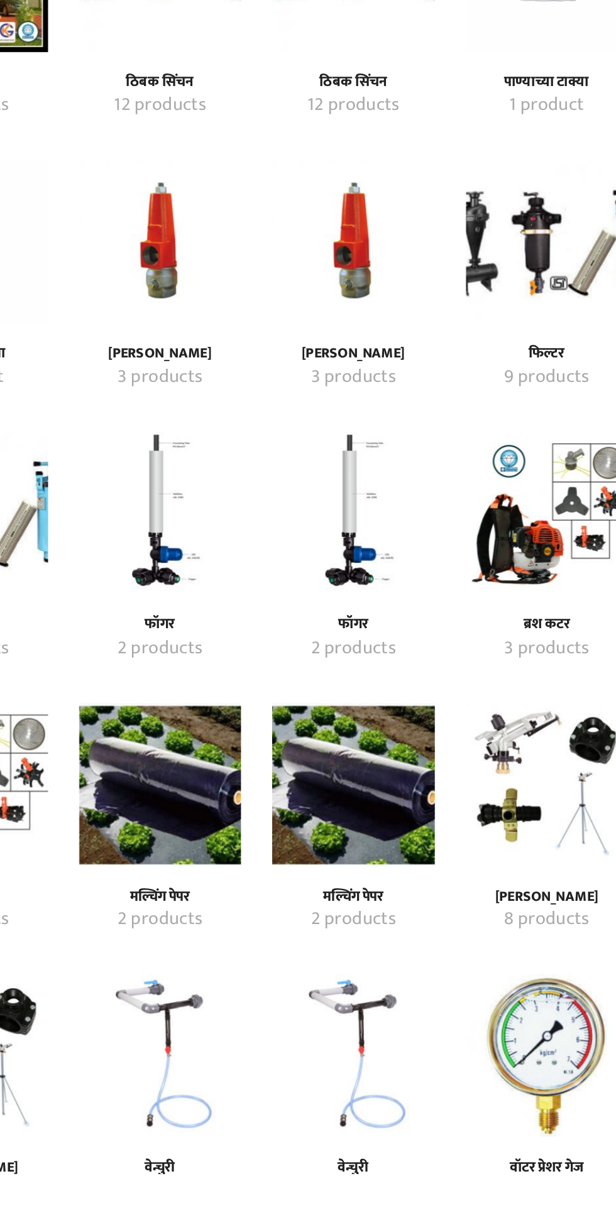
scroll to position [57, 0]
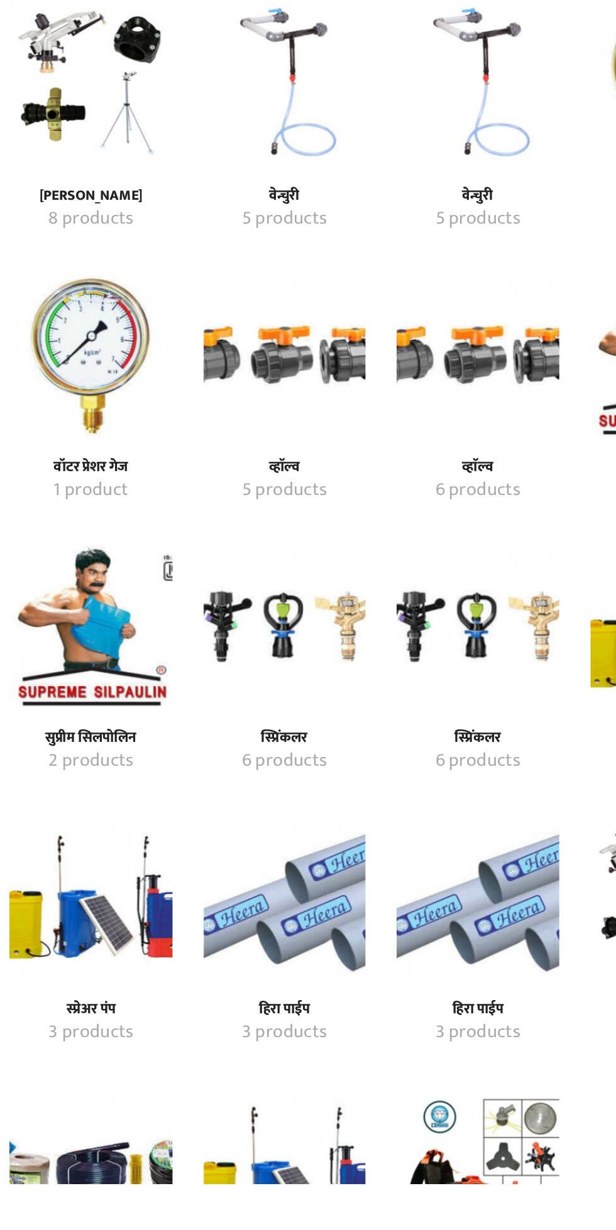
click at [107, 721] on img "Visit product category वॉटर प्रेशर गेज" at bounding box center [131, 724] width 99 height 99
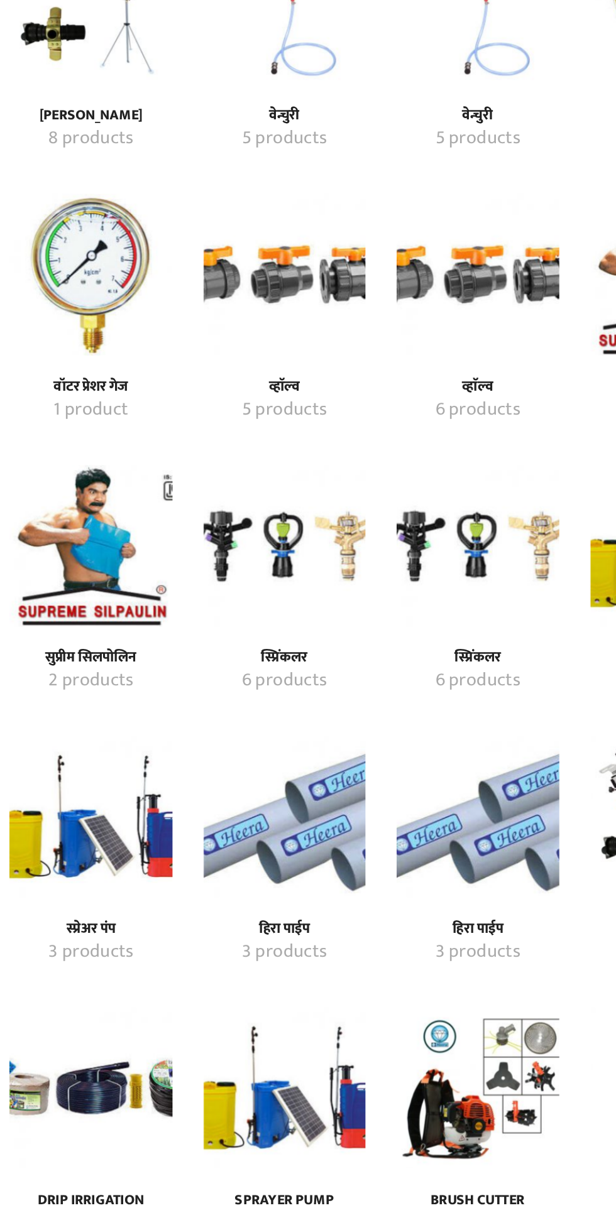
scroll to position [765, 0]
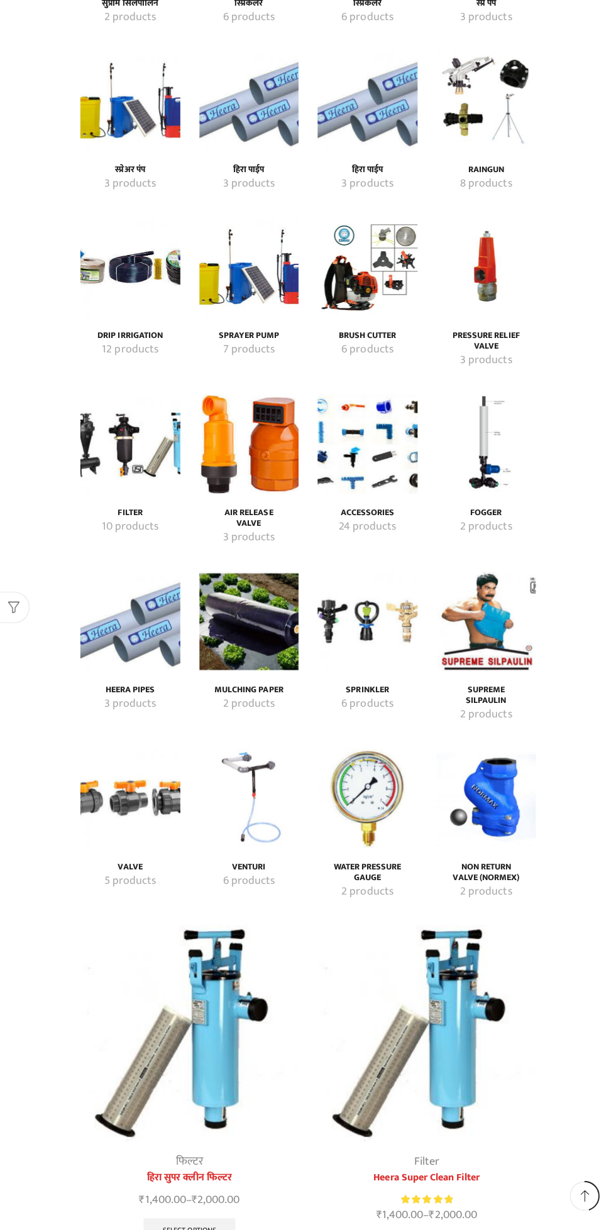
scroll to position [1601, 0]
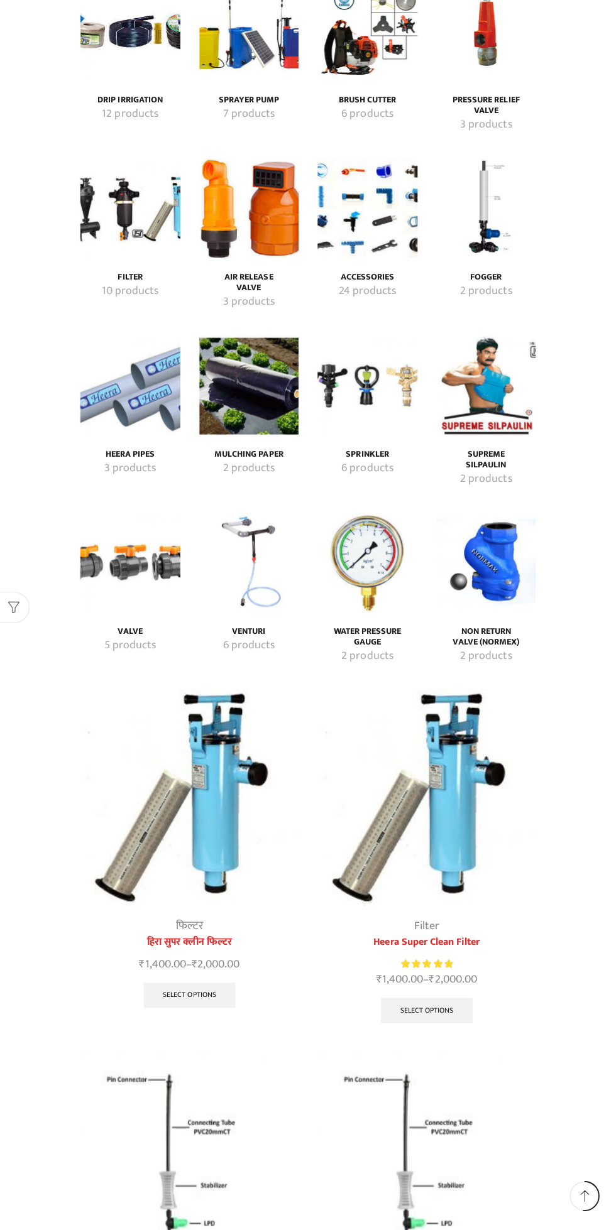
click at [497, 540] on img "Visit product category Non Return Valve (Normex)" at bounding box center [484, 567] width 99 height 99
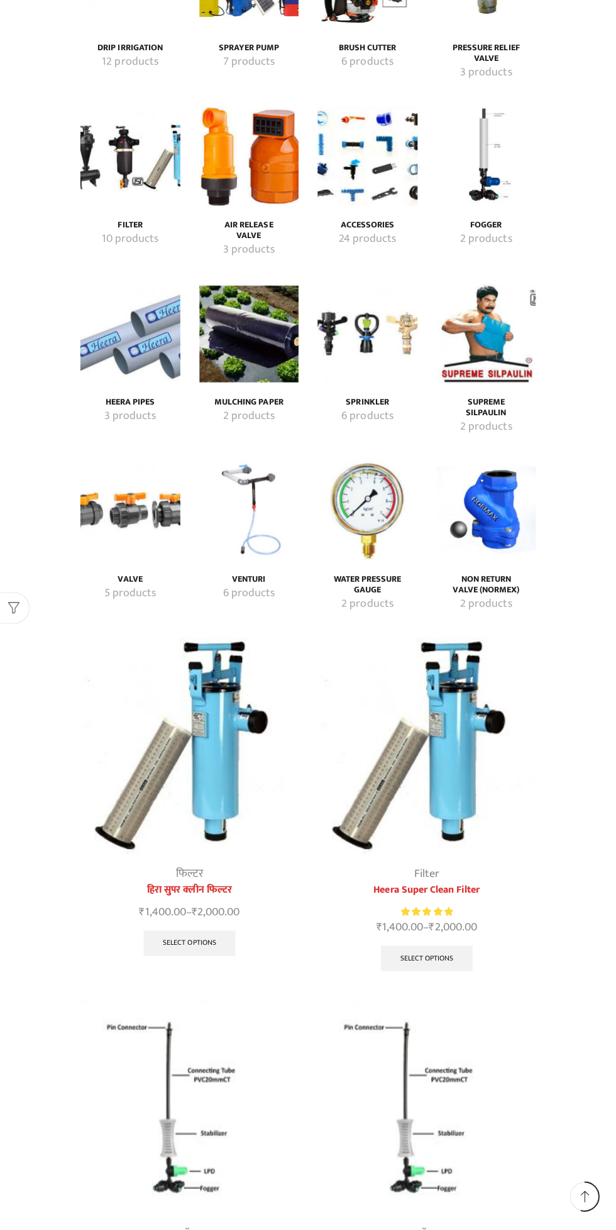
scroll to position [1922, 0]
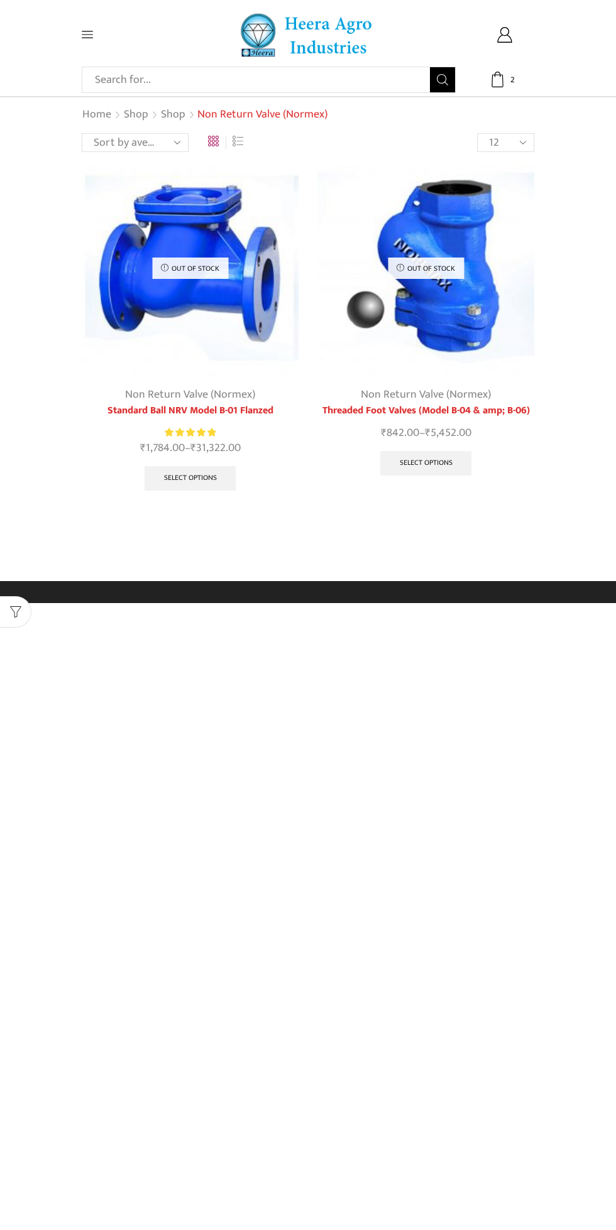
click at [486, 273] on img at bounding box center [425, 268] width 217 height 217
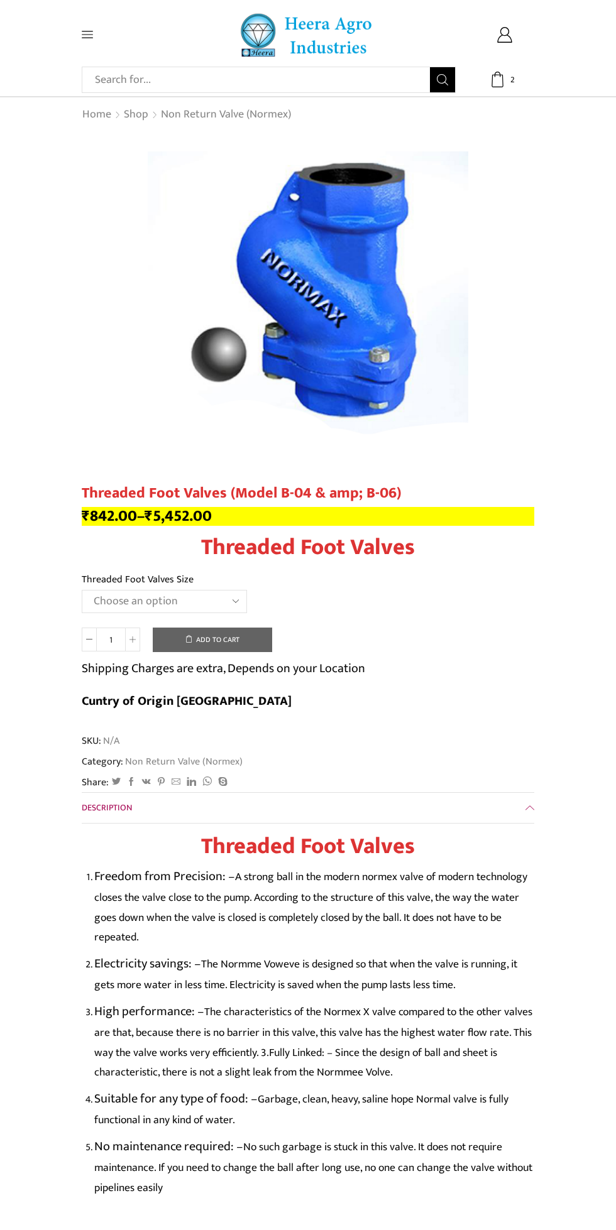
click at [104, 597] on select "Choose an option 1" Threaded Foot Valves 1.5"Threaded Foot Valves 2"Threaded Fo…" at bounding box center [164, 601] width 165 height 23
click at [82, 590] on select "Choose an option 1" Threaded Foot Valves 1.5"Threaded Foot Valves 2"Threaded Fo…" at bounding box center [164, 601] width 165 height 23
select select "2threaded-foot-valves"
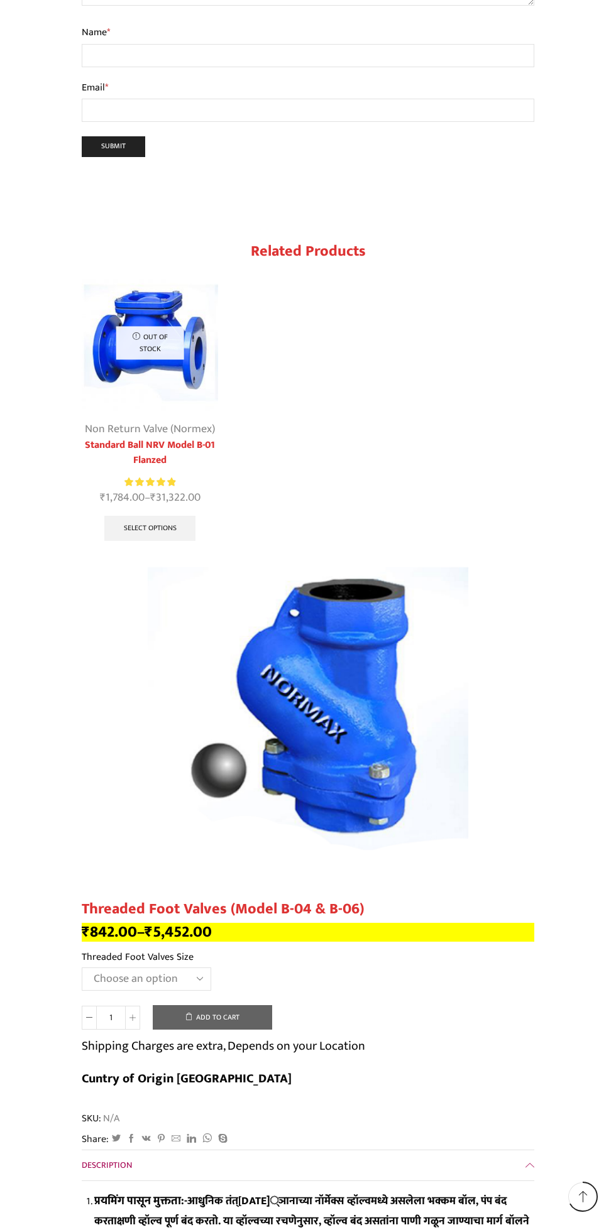
scroll to position [1757, 0]
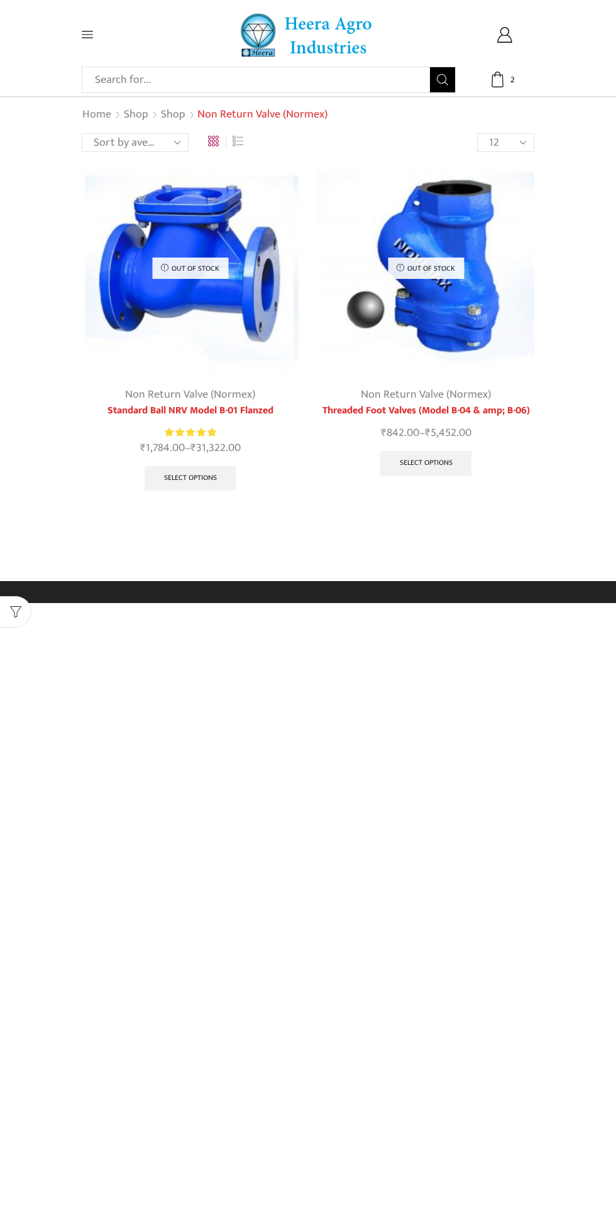
click at [234, 284] on img at bounding box center [190, 268] width 217 height 217
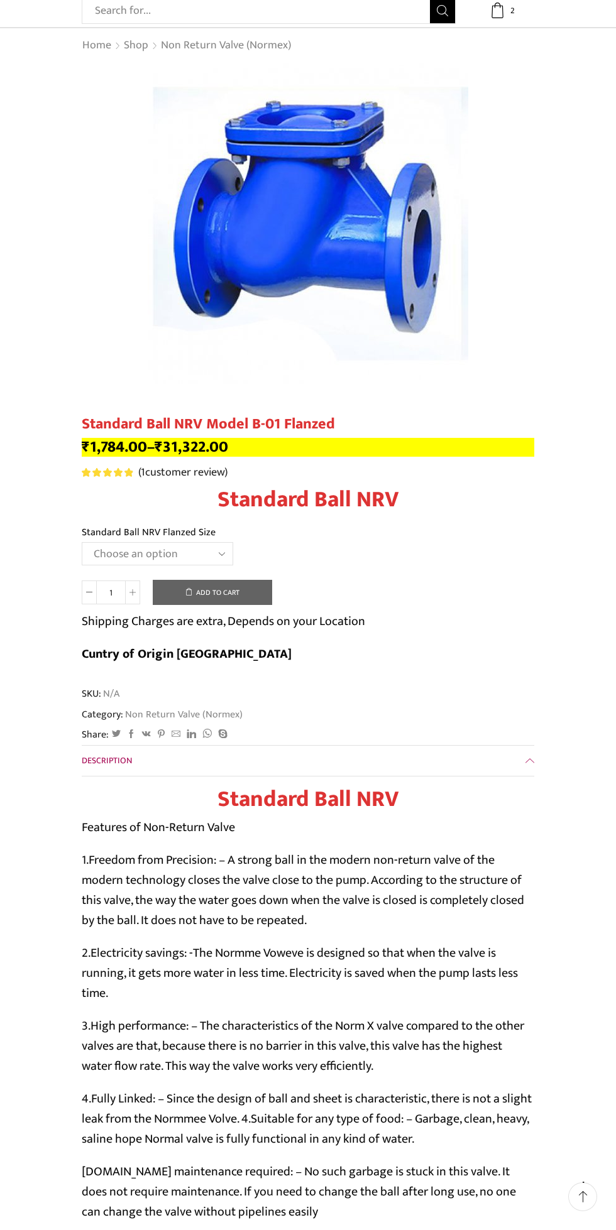
scroll to position [68, 0]
click at [224, 555] on select "Choose an option 1" Standard Ball NRV 1.5" Standard Ball NRV 2" Standard Ball N…" at bounding box center [157, 554] width 151 height 23
click at [82, 543] on select "Choose an option 1" Standard Ball NRV 1.5" Standard Ball NRV 2" Standard Ball N…" at bounding box center [157, 554] width 151 height 23
select select "2-standard-ball-nrv"
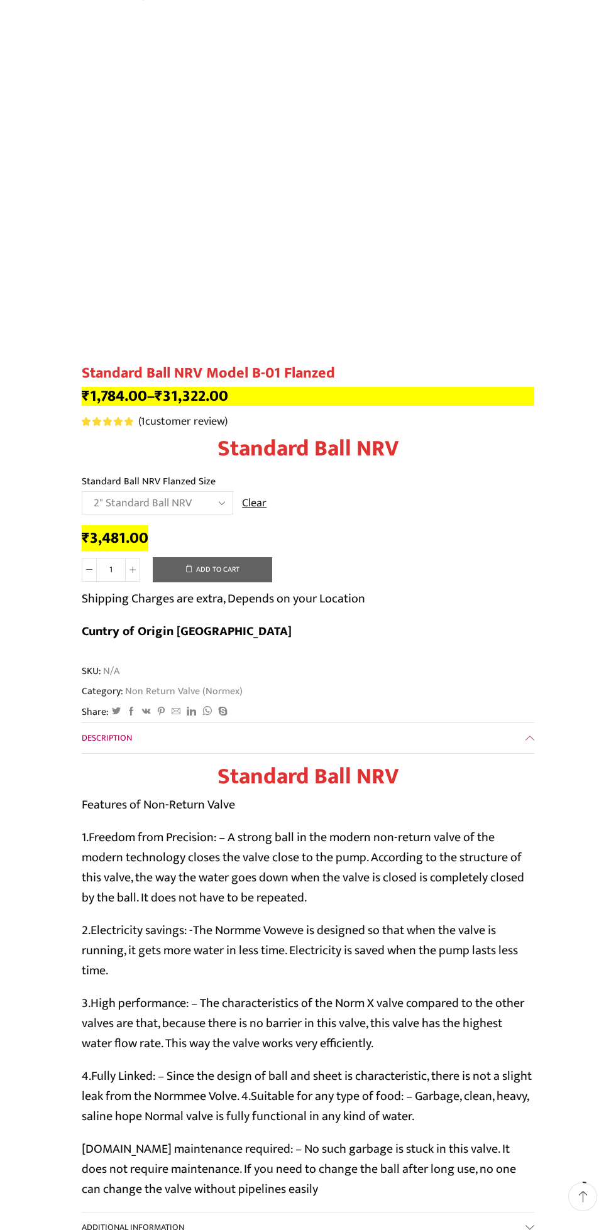
scroll to position [156, 0]
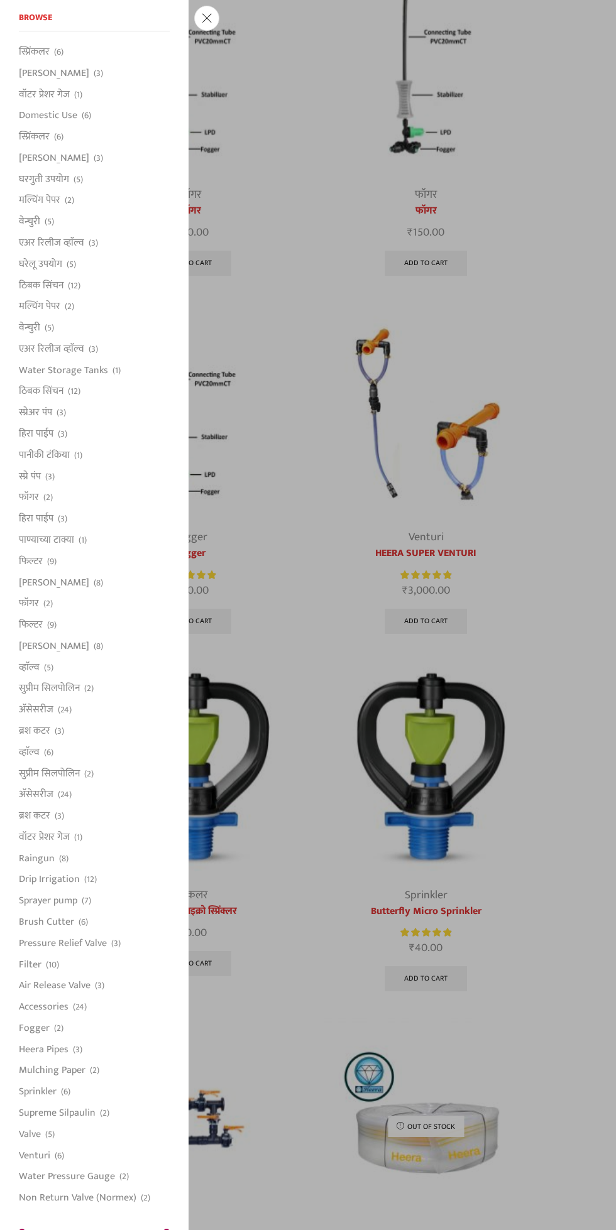
scroll to position [2941, 0]
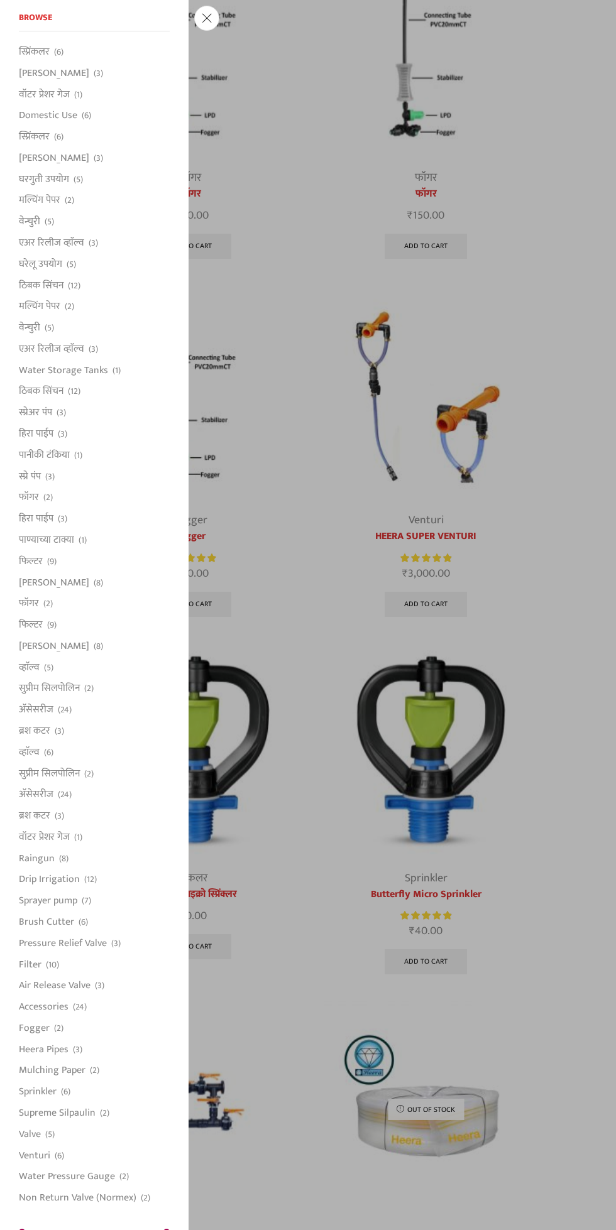
click at [219, 31] on span at bounding box center [206, 18] width 25 height 25
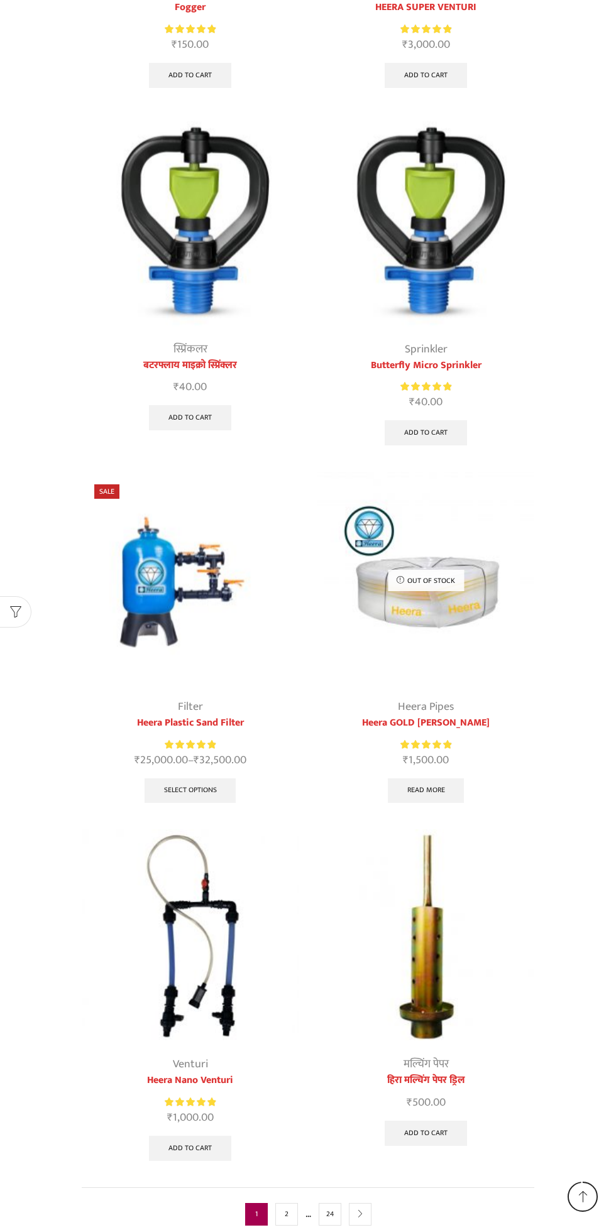
scroll to position [3480, 0]
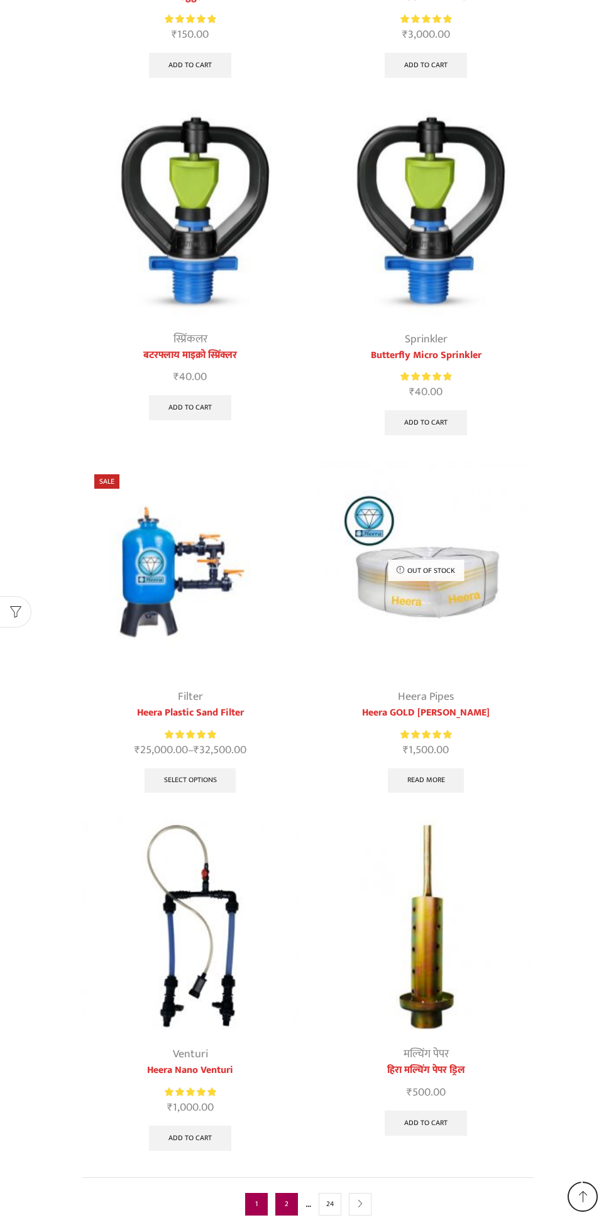
click at [286, 1193] on link "2" at bounding box center [286, 1204] width 23 height 23
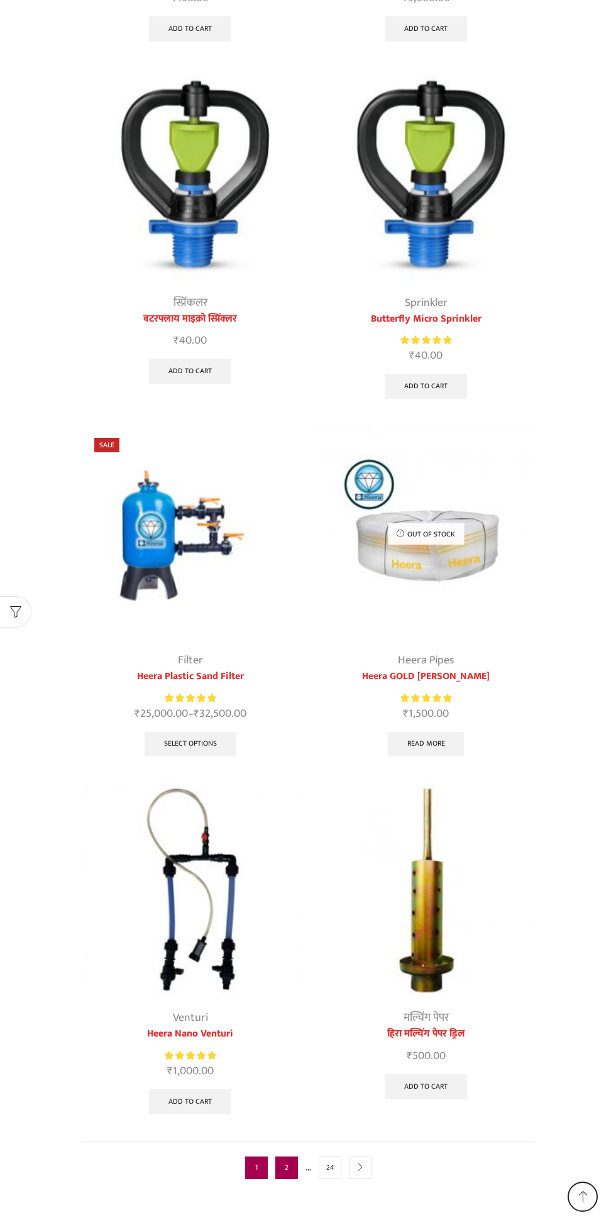
scroll to position [3561, 0]
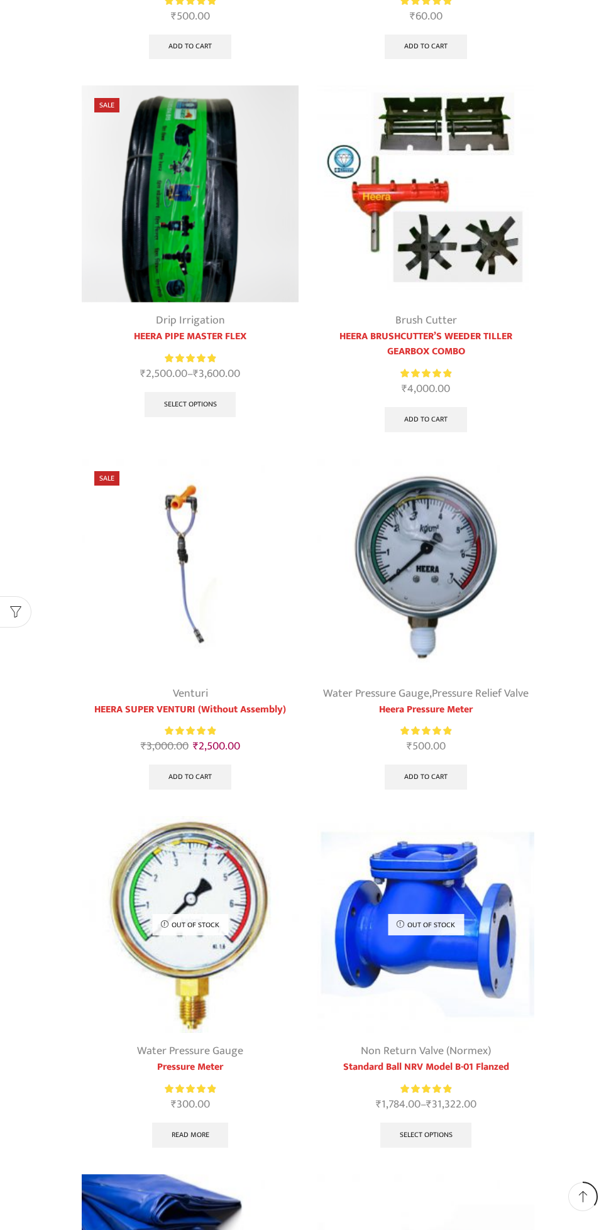
scroll to position [433, 0]
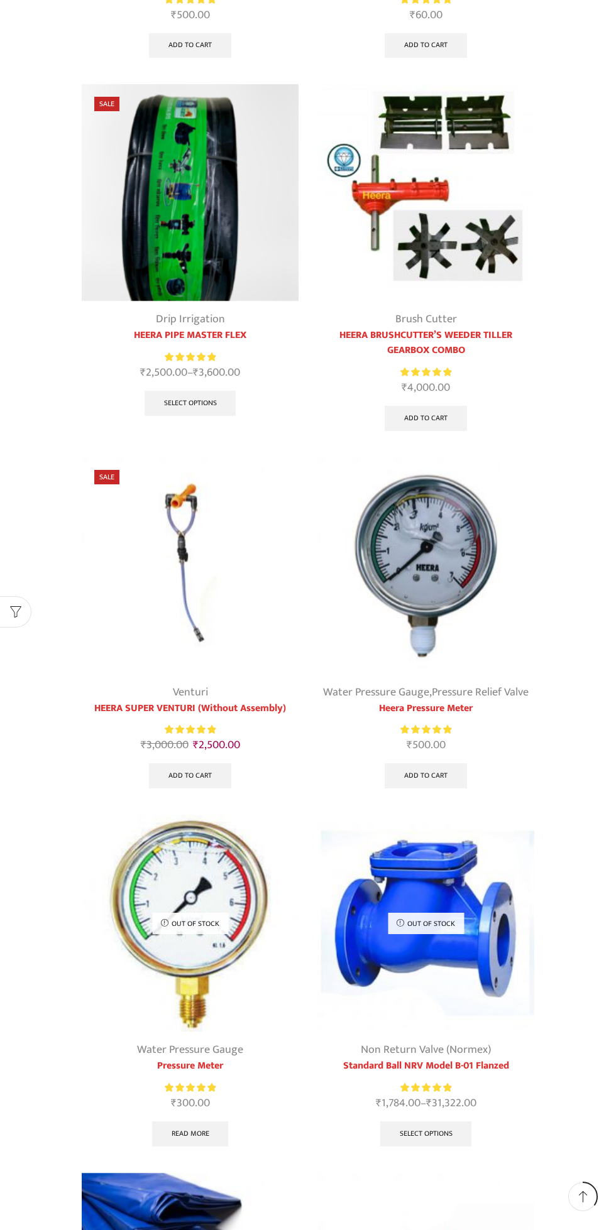
click at [237, 944] on img at bounding box center [190, 923] width 217 height 217
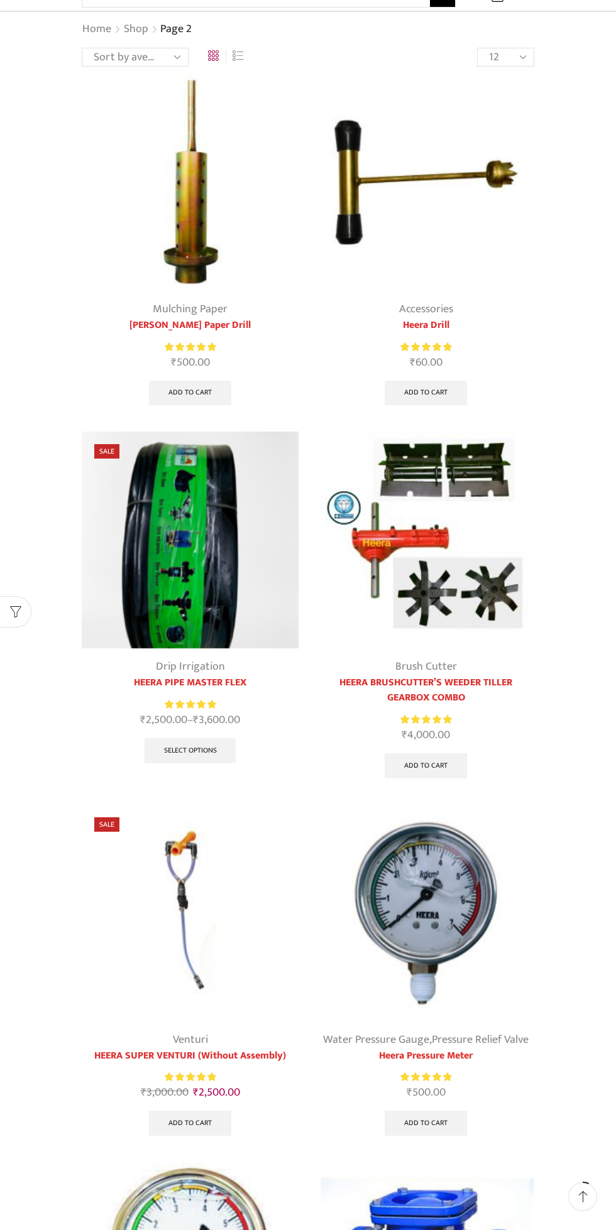
scroll to position [85, 0]
